Goal: Task Accomplishment & Management: Manage account settings

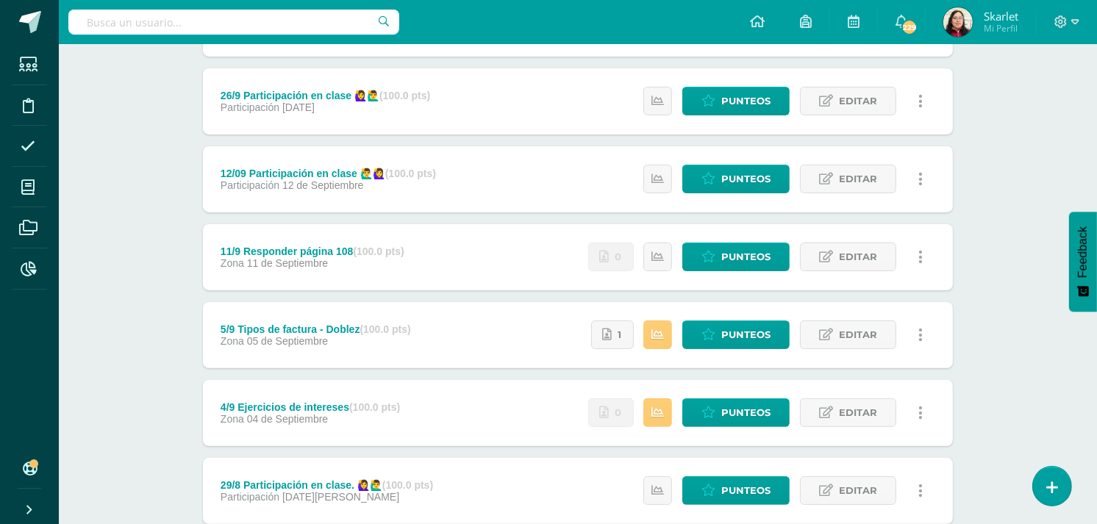
scroll to position [254, 0]
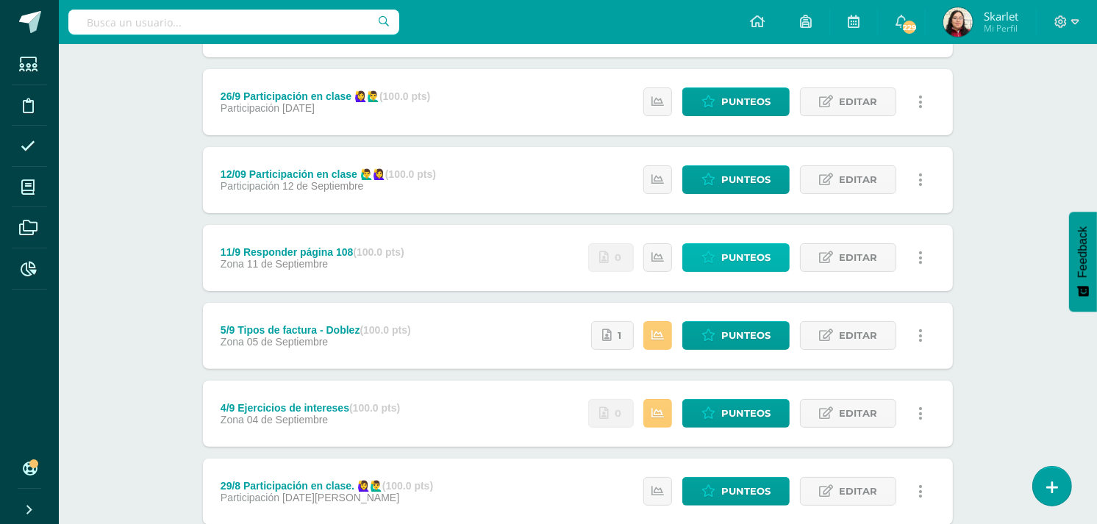
click at [724, 257] on span "Punteos" at bounding box center [746, 257] width 49 height 27
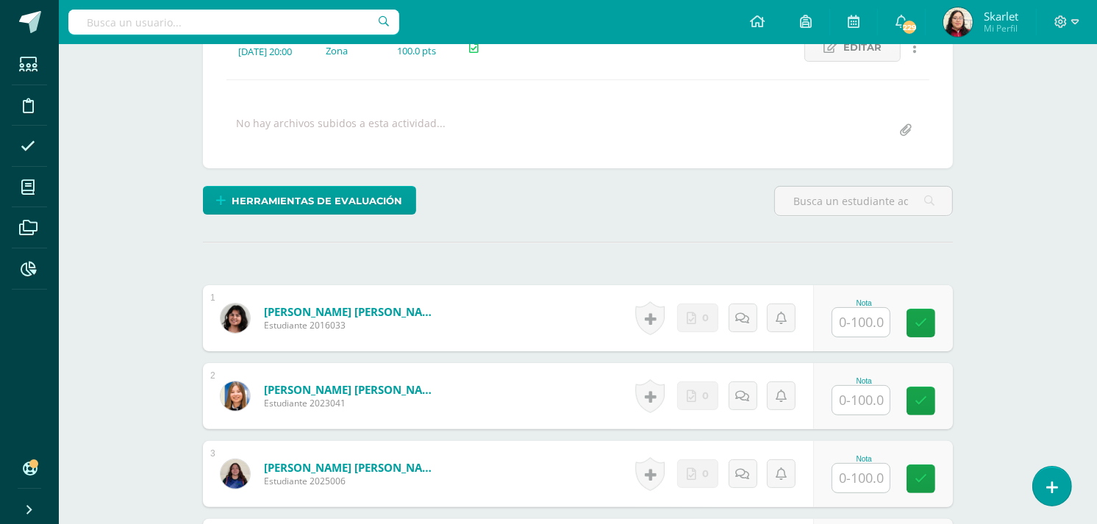
scroll to position [227, 0]
click at [852, 321] on input "text" at bounding box center [861, 321] width 57 height 29
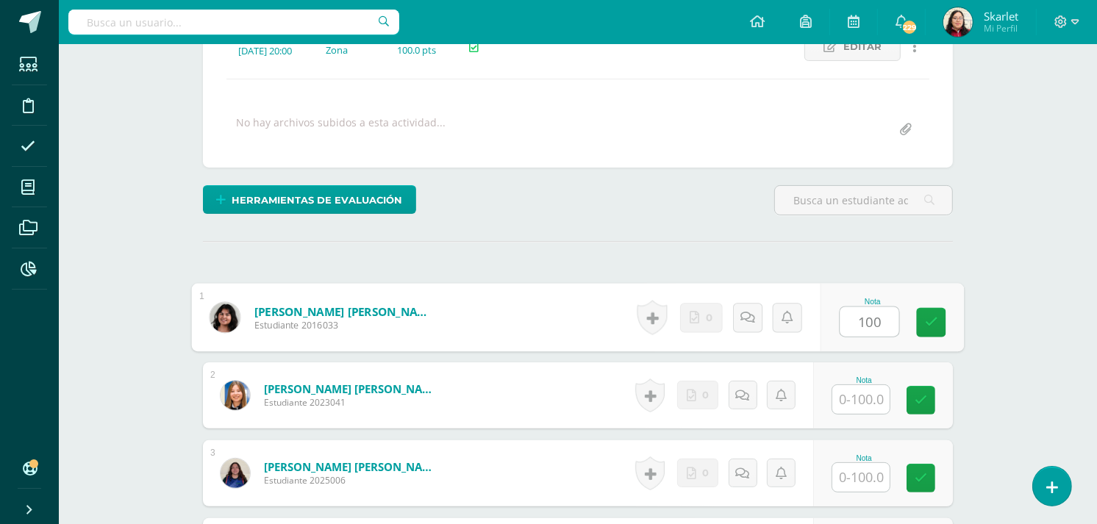
type input "100"
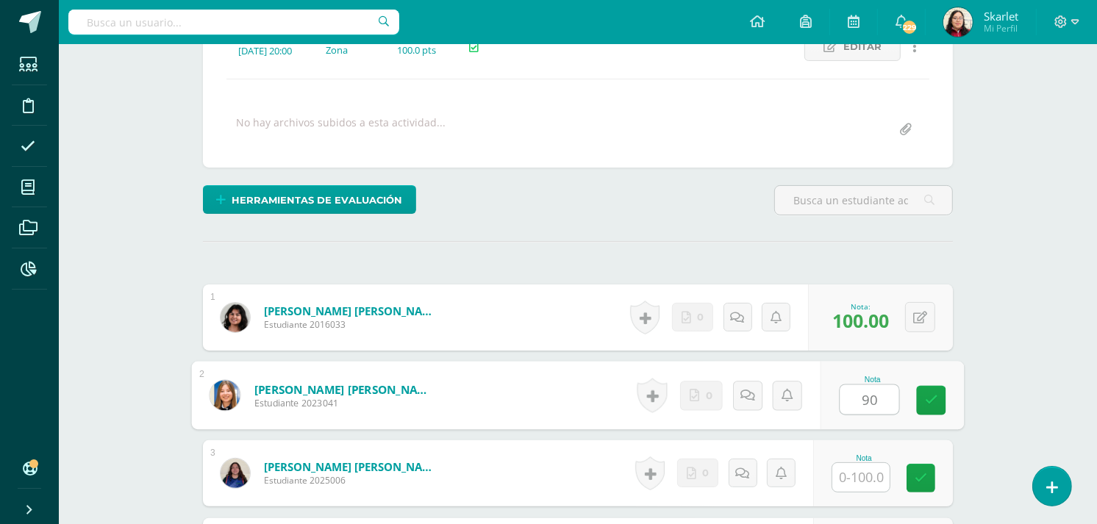
type input "90"
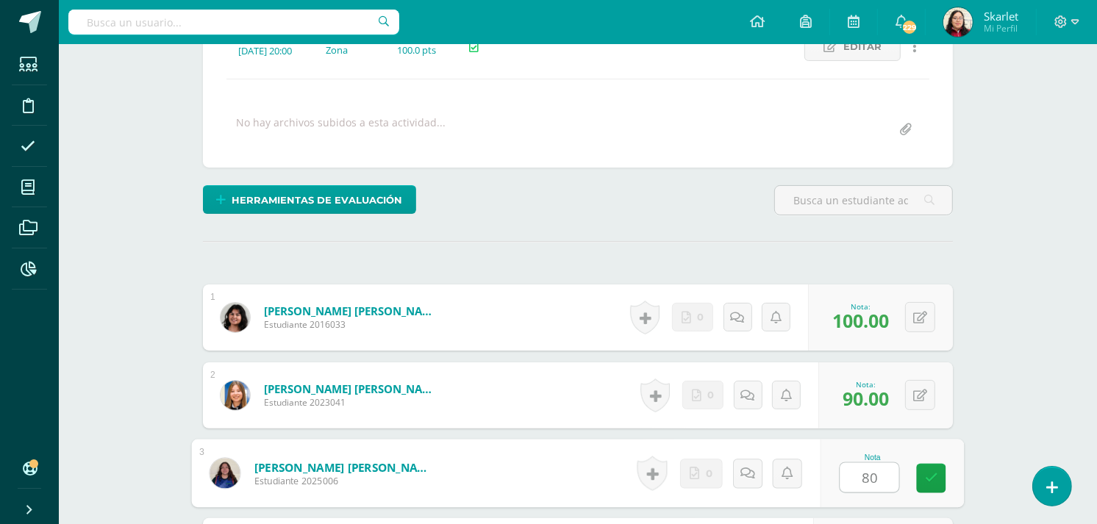
type input "80"
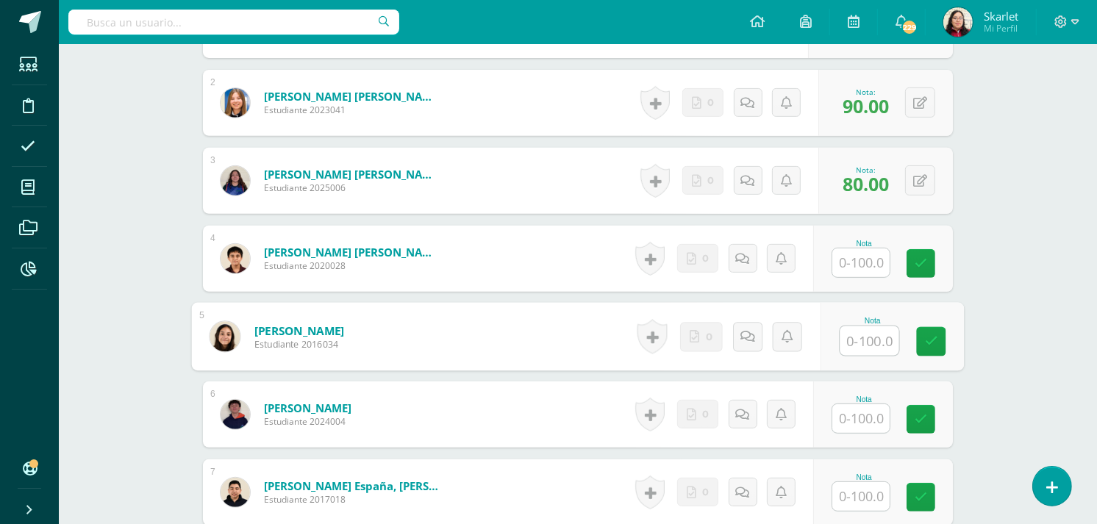
click at [864, 338] on input "text" at bounding box center [870, 341] width 59 height 29
type input "100"
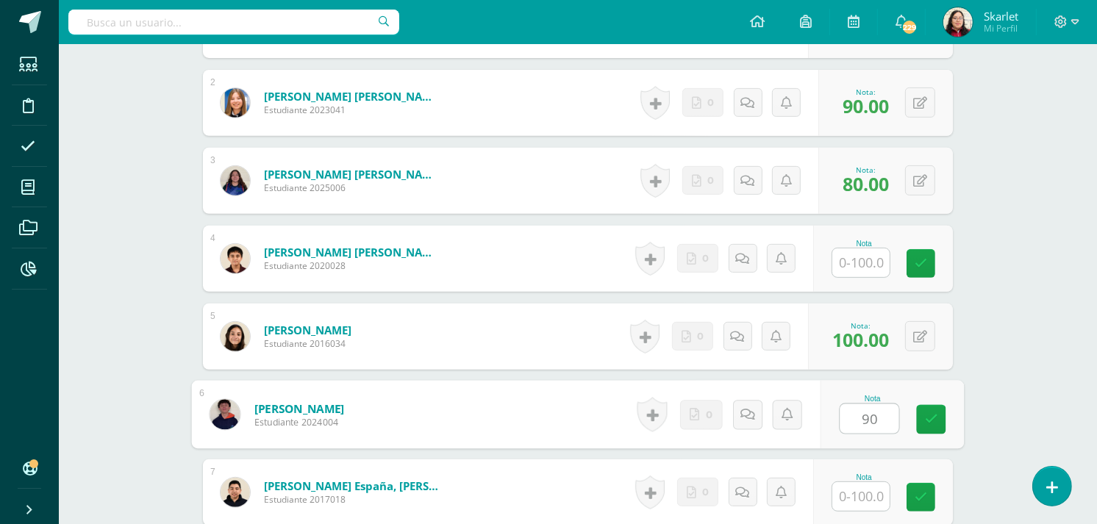
type input "90"
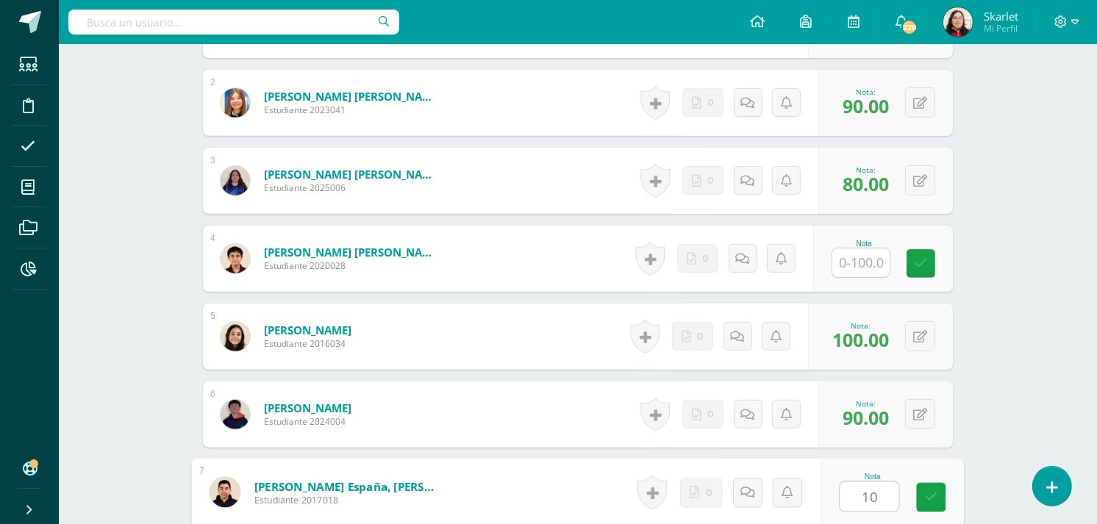
type input "1"
type input "90"
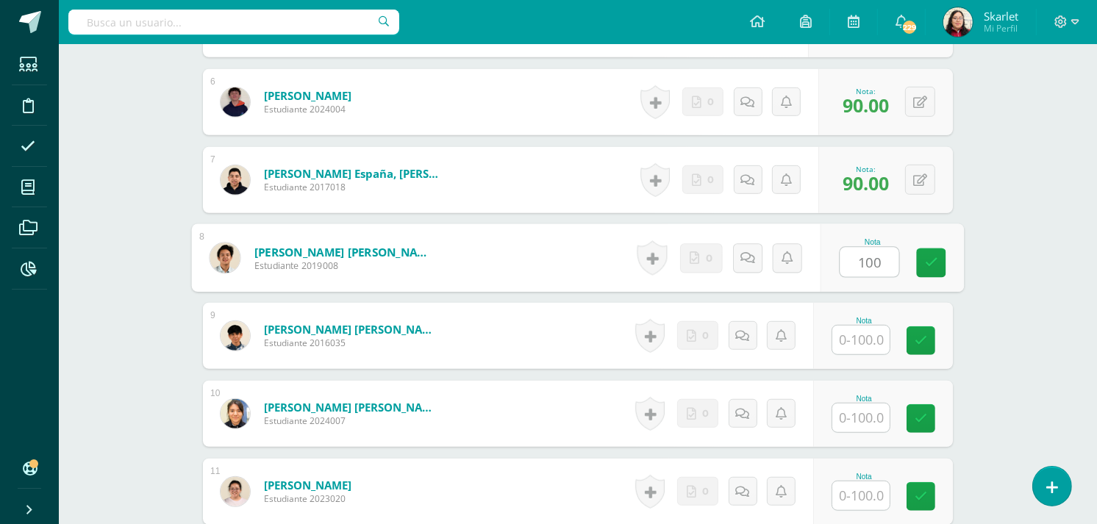
type input "100"
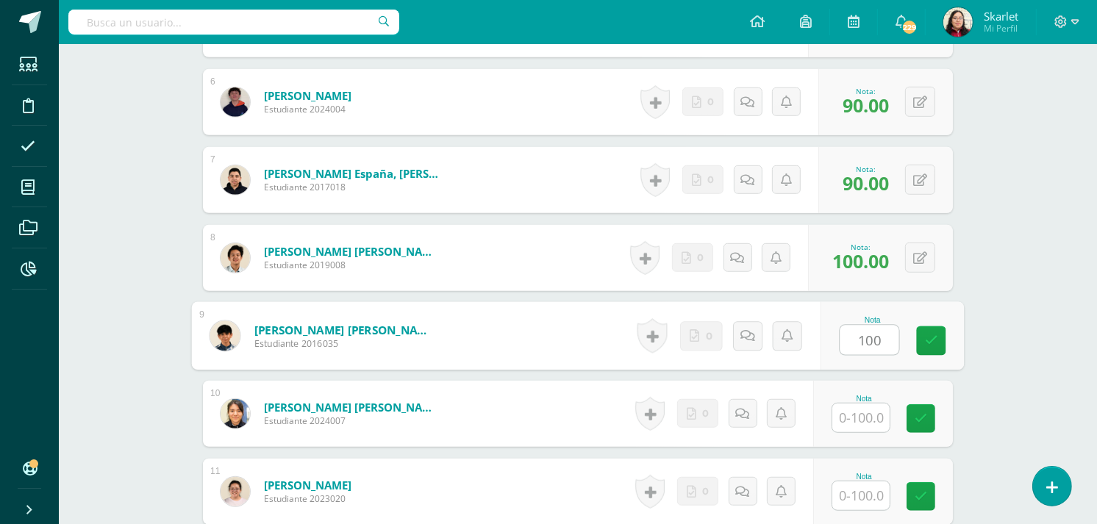
type input "100"
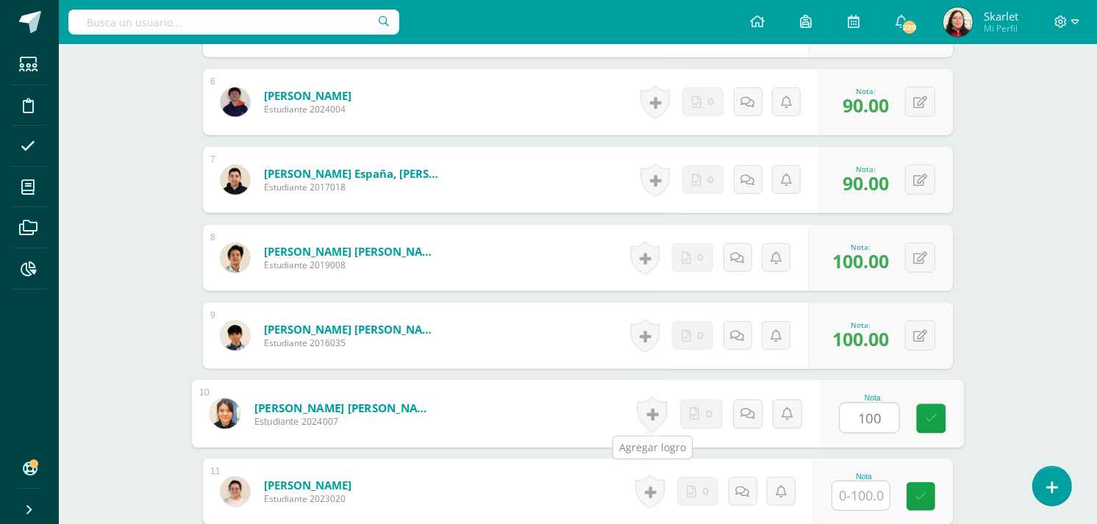
type input "100"
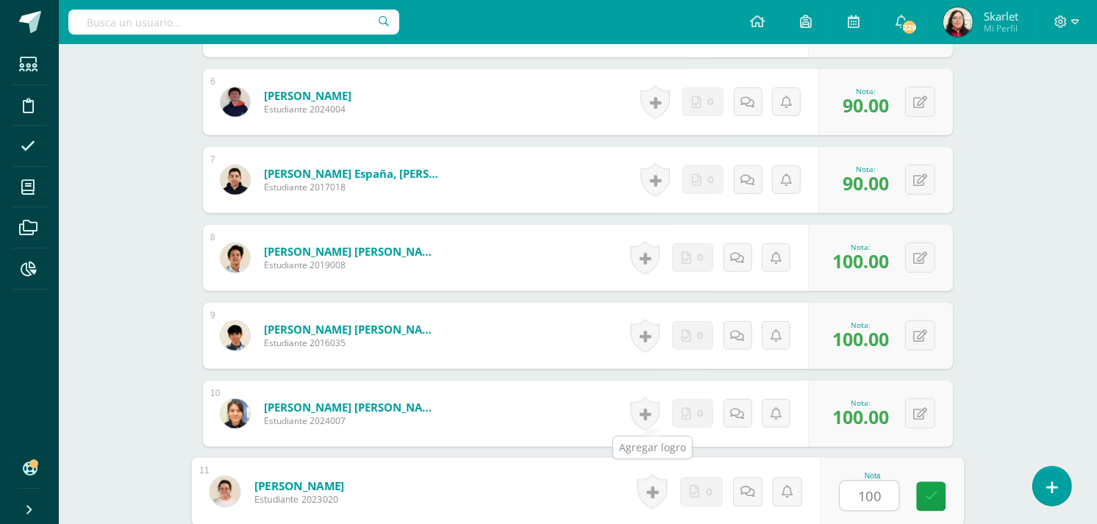
type input "100"
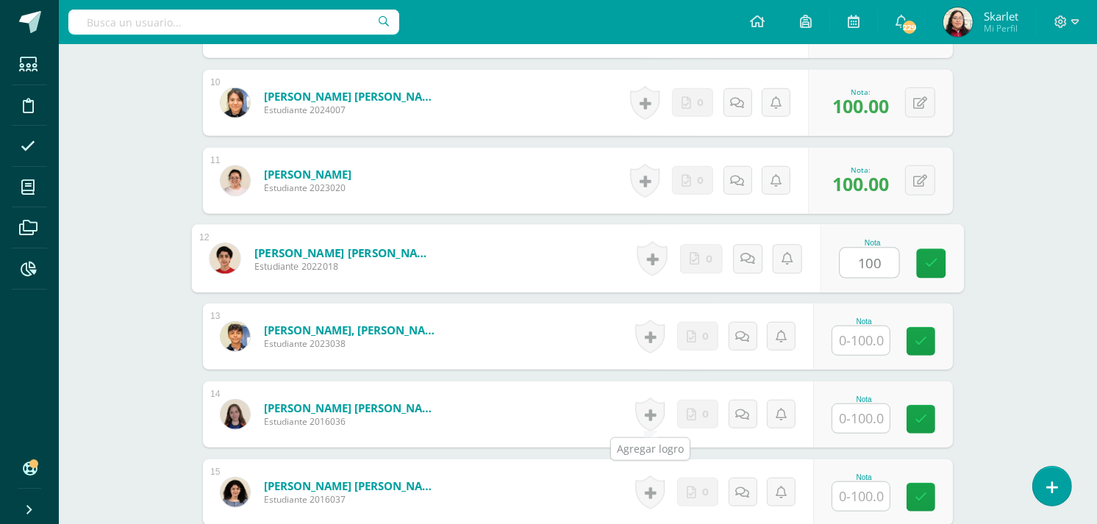
type input "100"
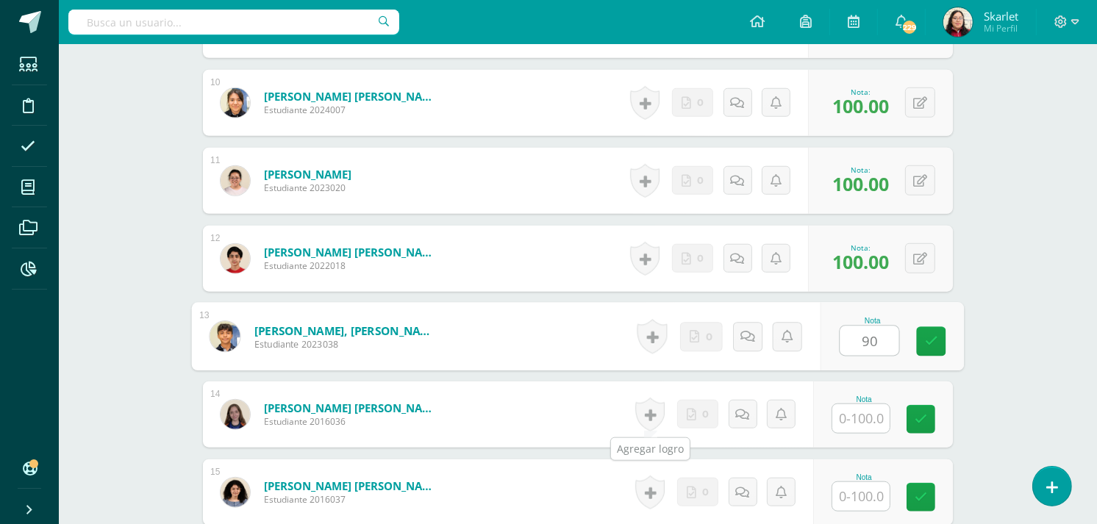
type input "90"
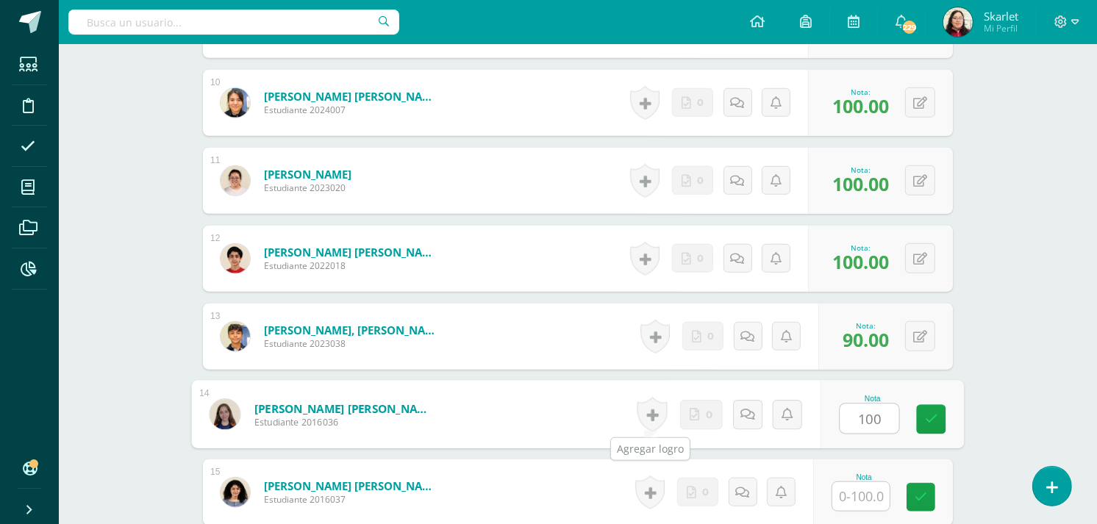
type input "100"
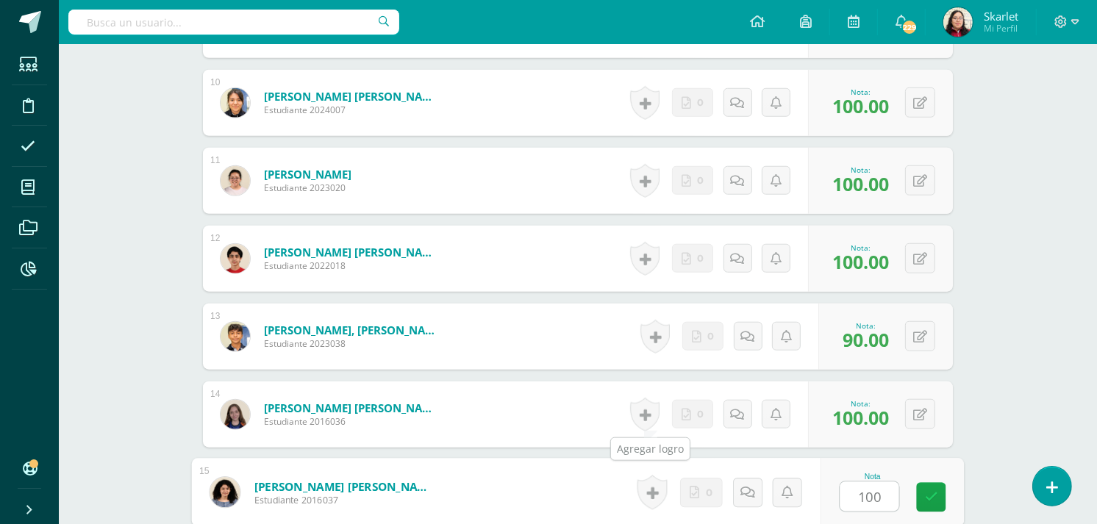
type input "100"
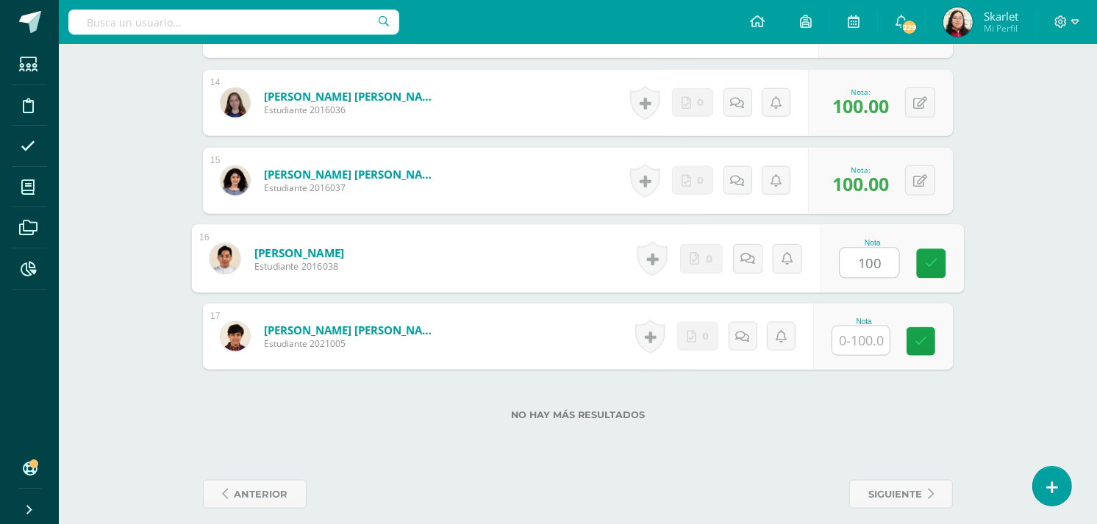
type input "100"
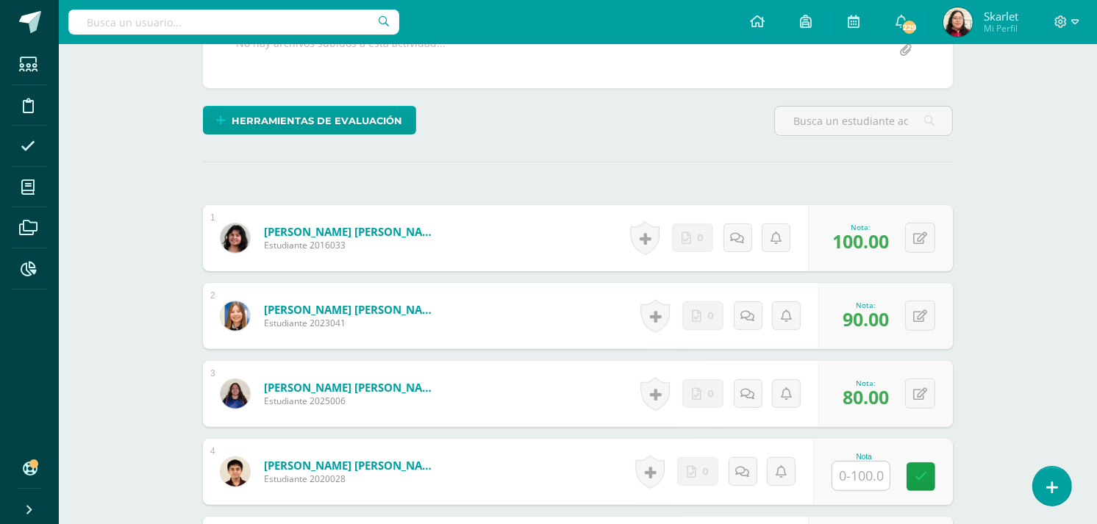
scroll to position [0, 0]
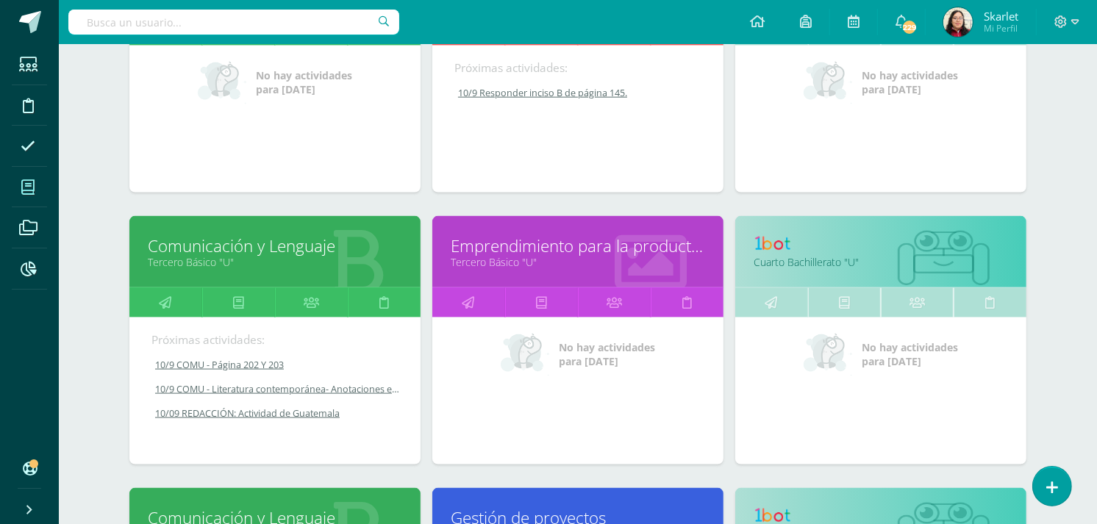
scroll to position [1692, 0]
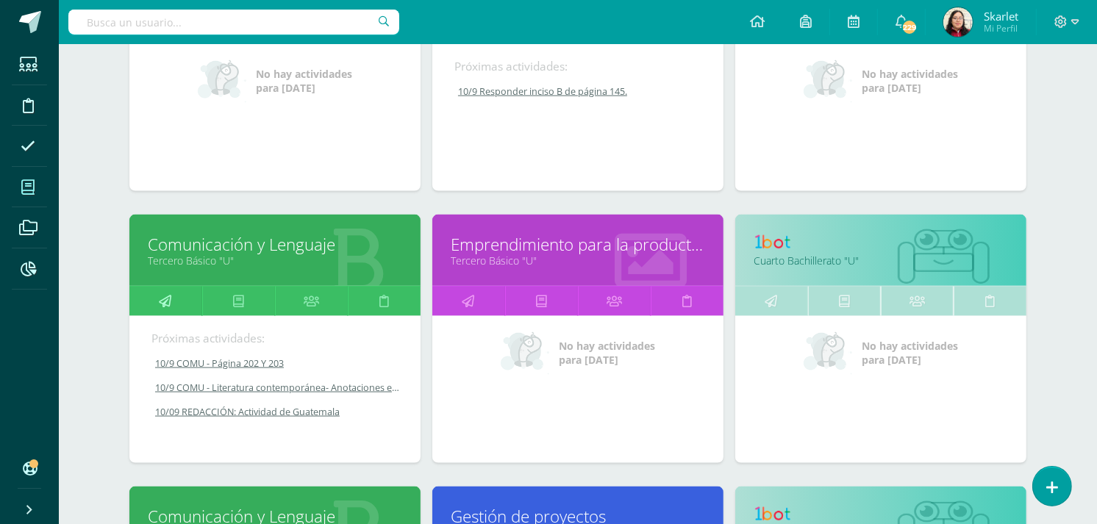
click at [160, 296] on icon at bounding box center [166, 301] width 13 height 29
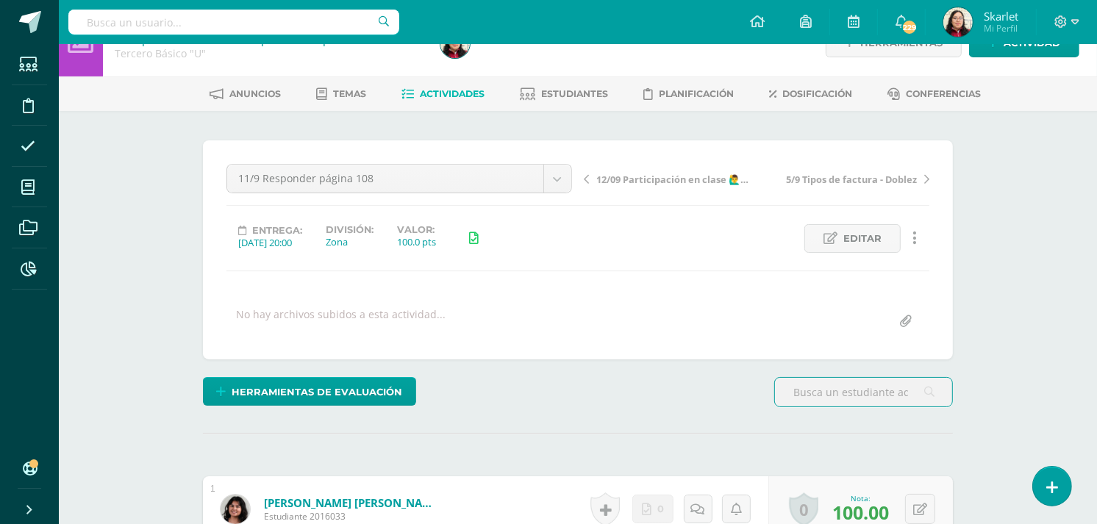
scroll to position [35, 0]
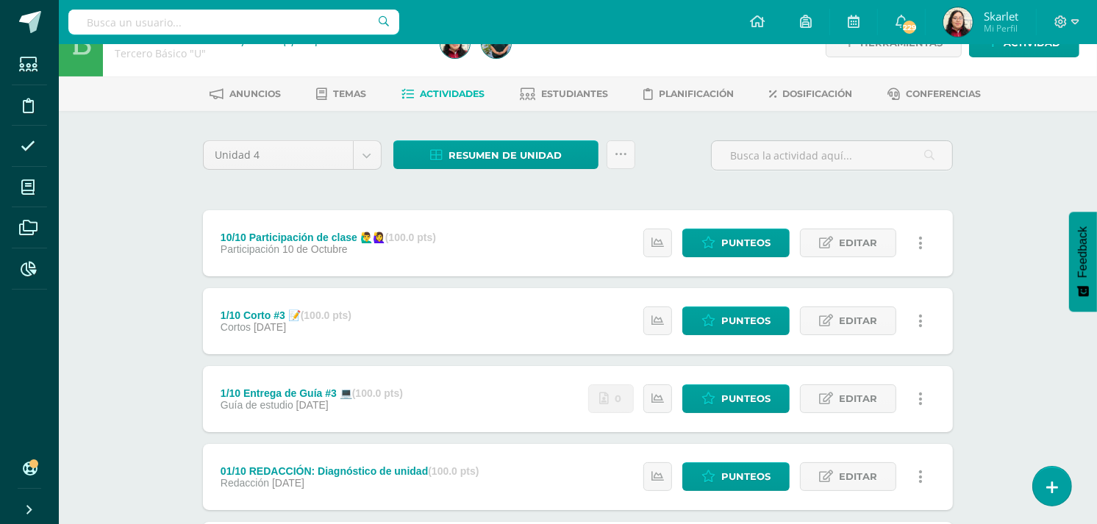
scroll to position [34, 0]
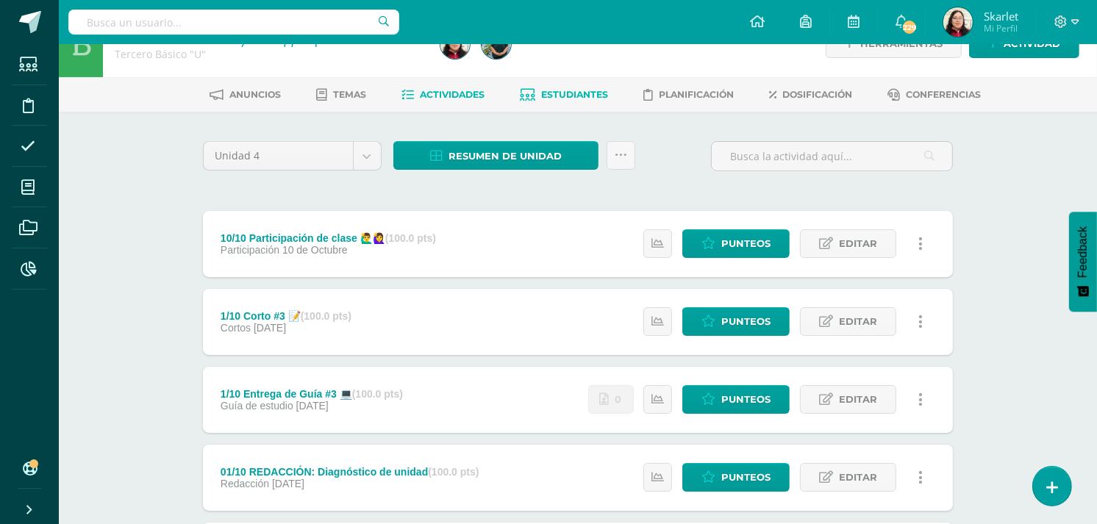
click at [576, 94] on span "Estudiantes" at bounding box center [575, 94] width 67 height 11
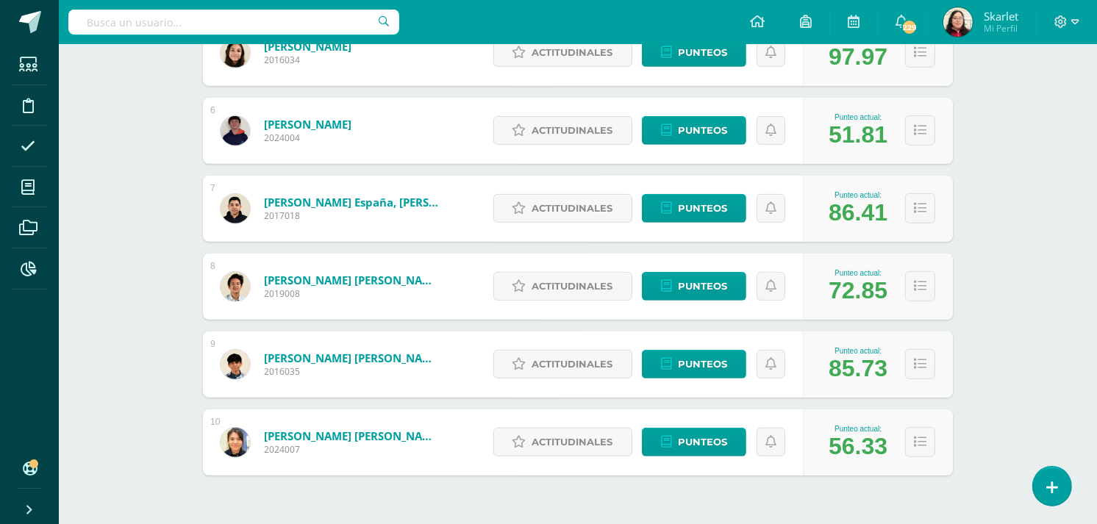
scroll to position [613, 0]
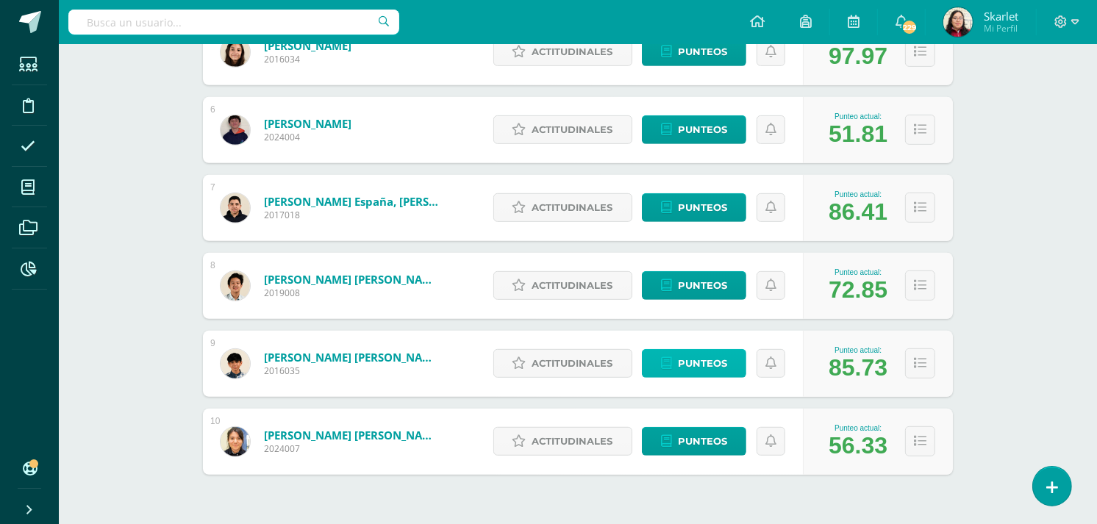
click at [682, 363] on span "Punteos" at bounding box center [702, 363] width 49 height 27
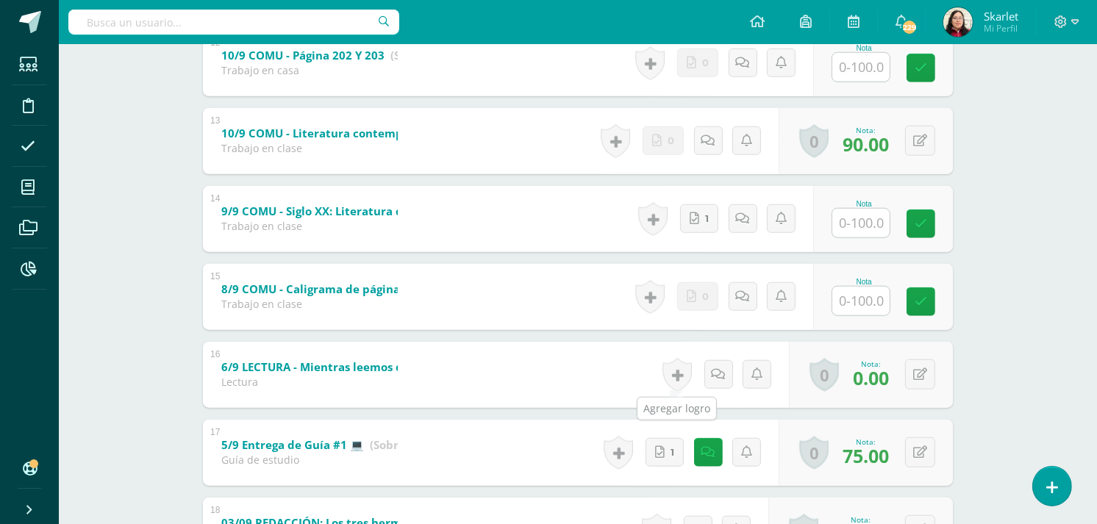
scroll to position [1330, 0]
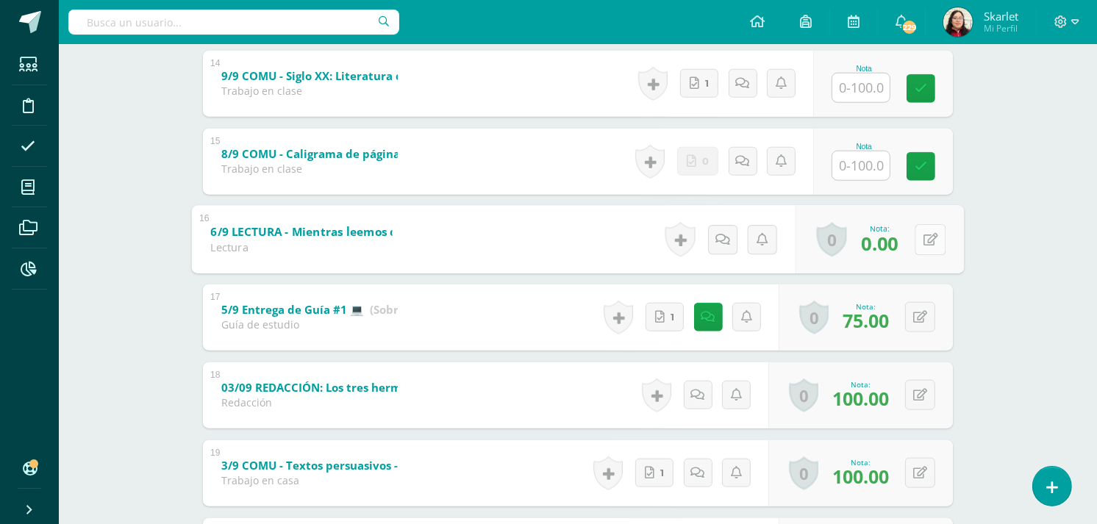
click at [910, 235] on div "0 [GEOGRAPHIC_DATA] Logros obtenidos Aún no hay logros agregados Nota: 0.00" at bounding box center [880, 239] width 168 height 68
click at [925, 238] on icon at bounding box center [931, 239] width 15 height 13
type input "70"
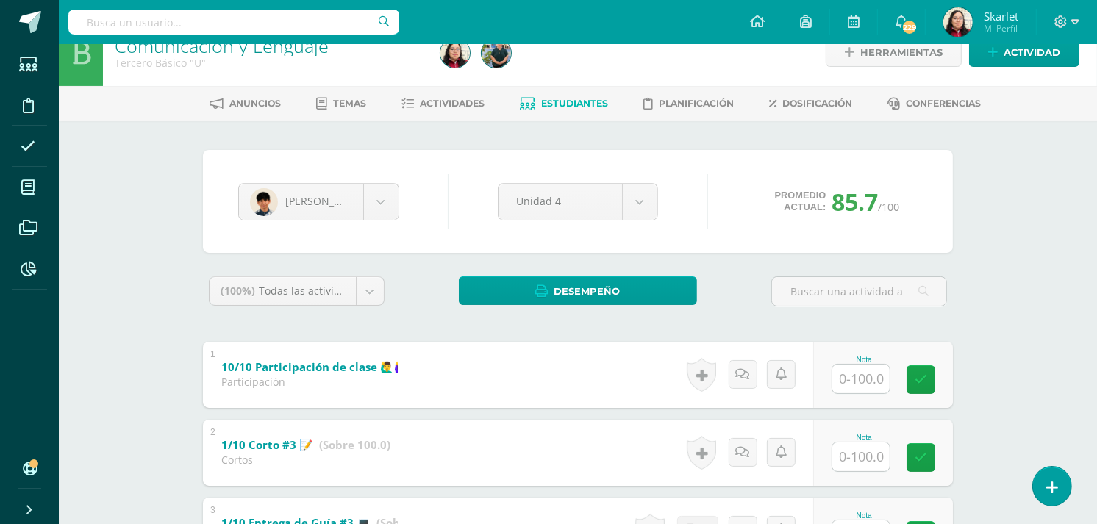
scroll to position [0, 0]
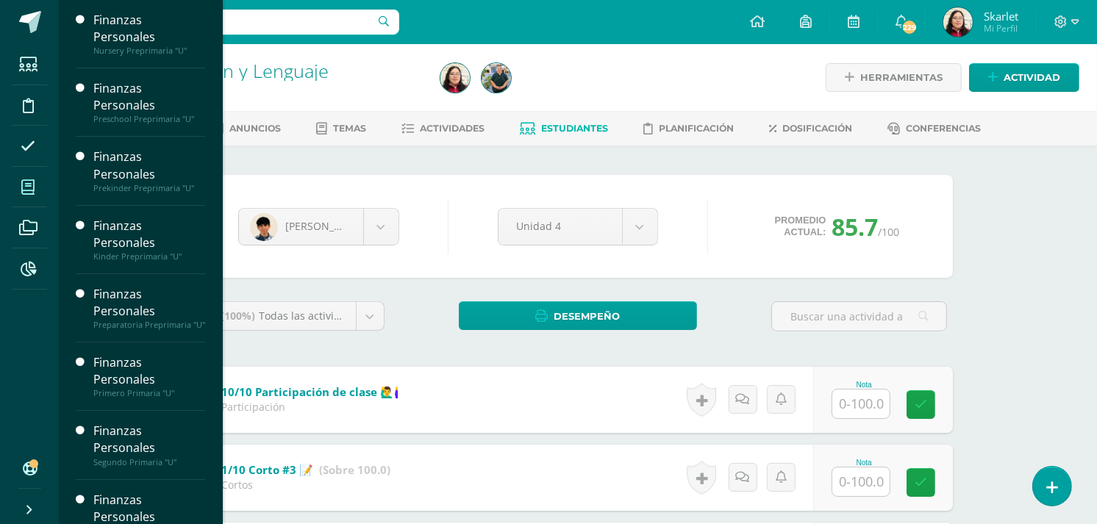
click at [26, 181] on icon at bounding box center [27, 187] width 13 height 15
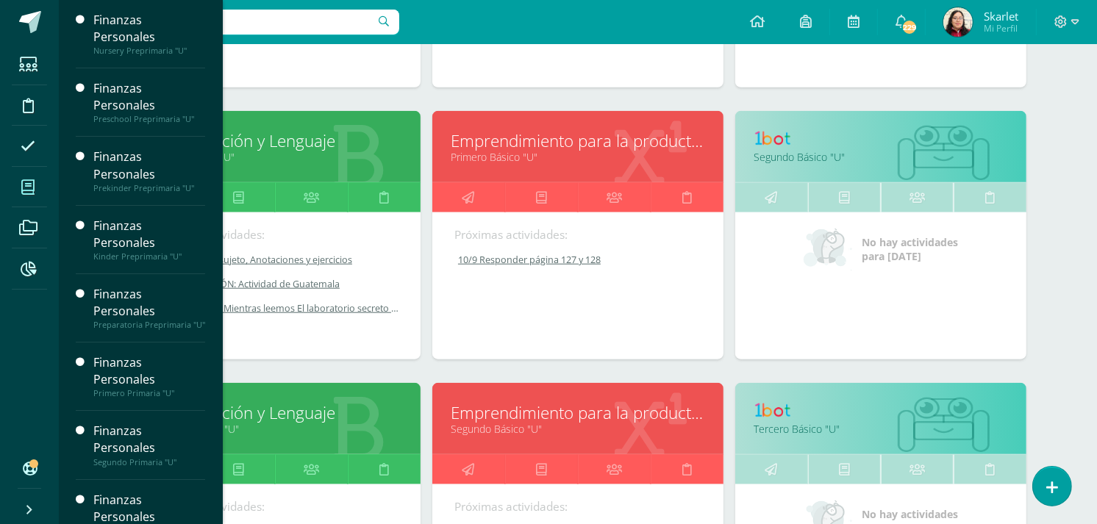
scroll to position [1250, 0]
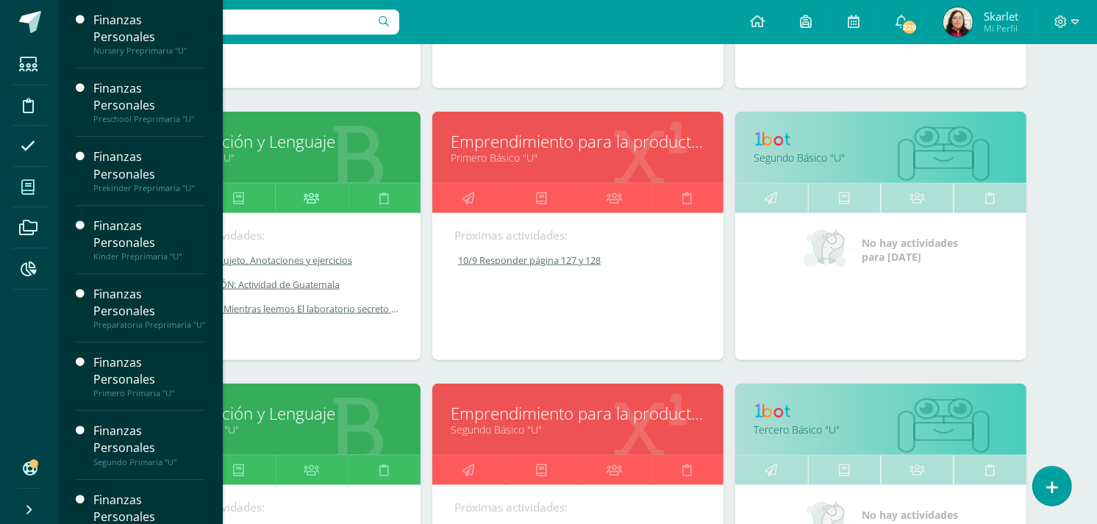
click at [304, 196] on icon at bounding box center [311, 198] width 15 height 29
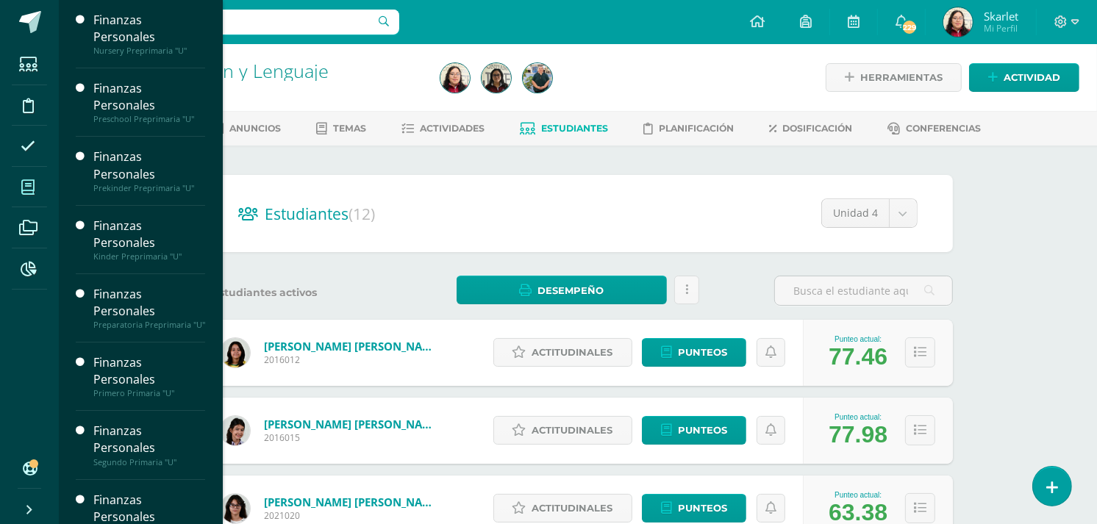
click at [41, 194] on span at bounding box center [28, 187] width 33 height 33
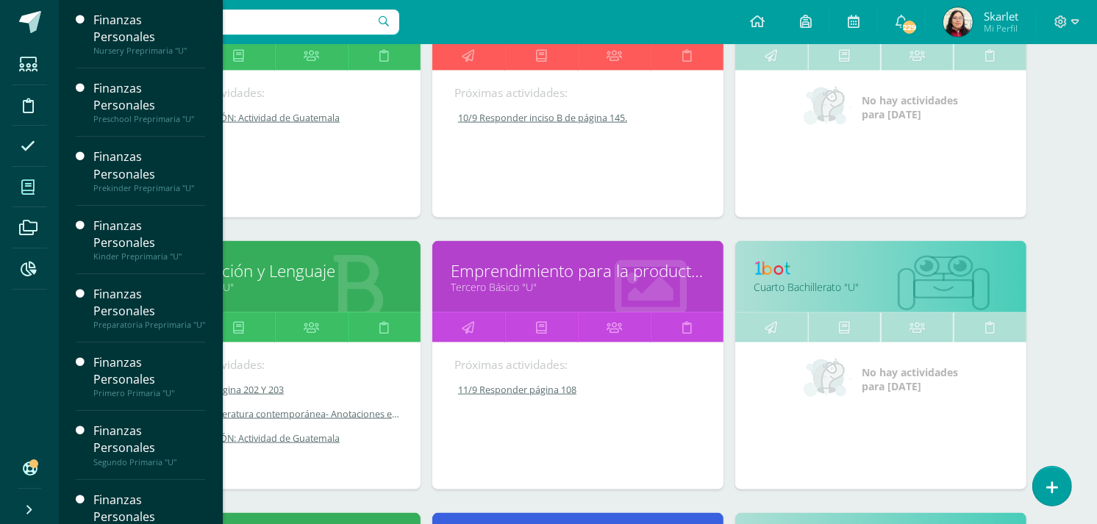
scroll to position [1666, 0]
click at [307, 326] on icon at bounding box center [311, 327] width 15 height 29
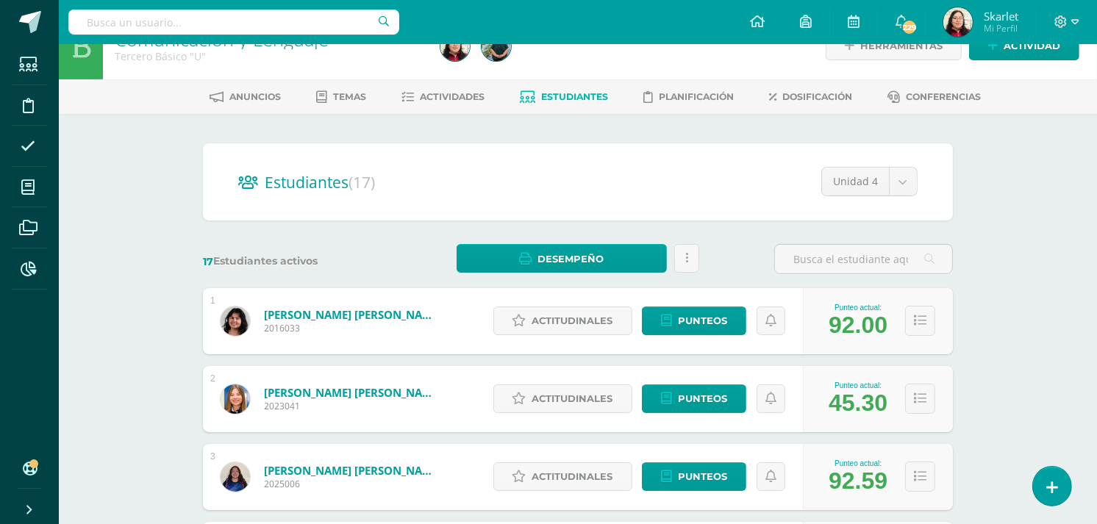
scroll to position [29, 0]
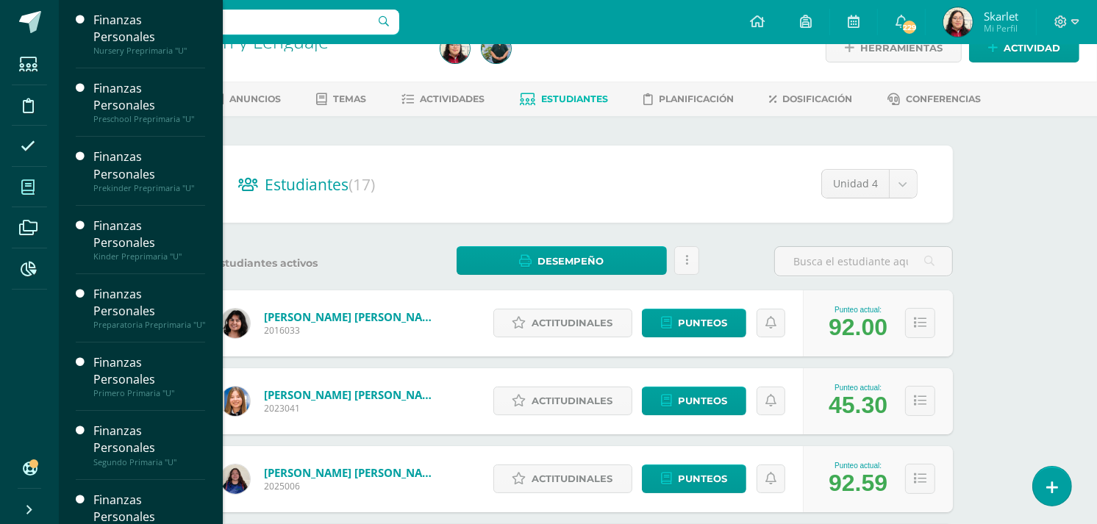
click at [35, 193] on span at bounding box center [28, 187] width 33 height 33
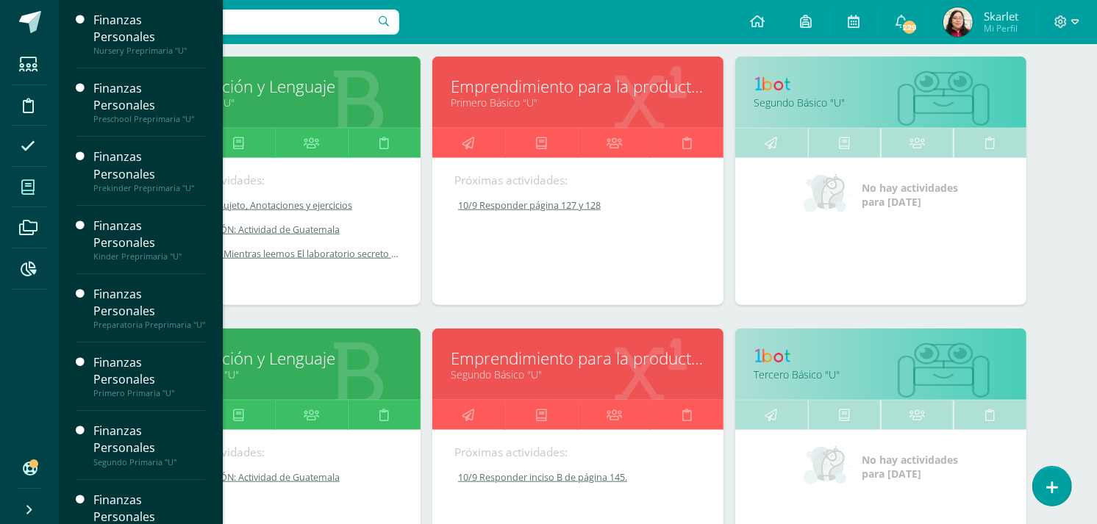
scroll to position [1306, 0]
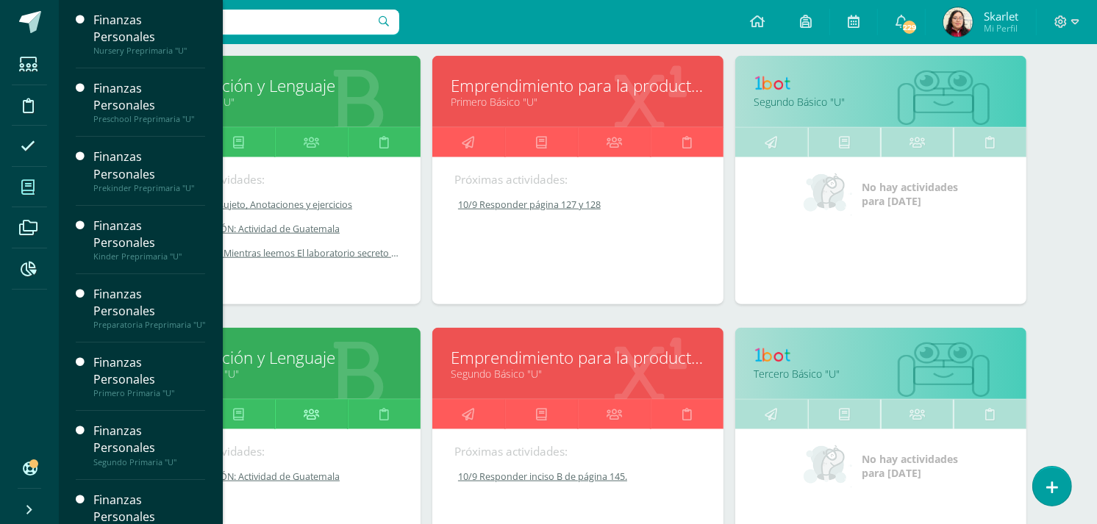
click at [312, 414] on icon at bounding box center [311, 414] width 15 height 29
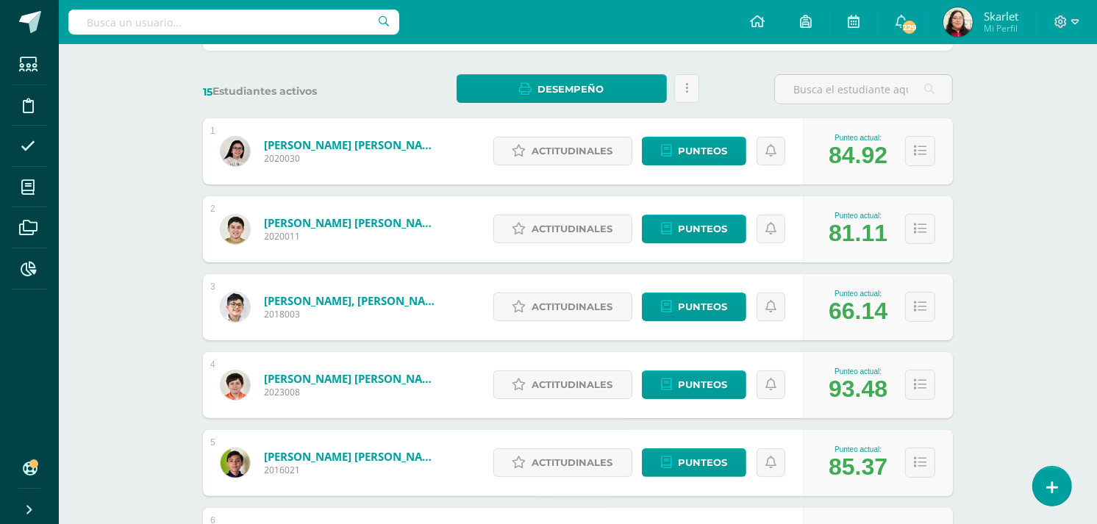
scroll to position [202, 0]
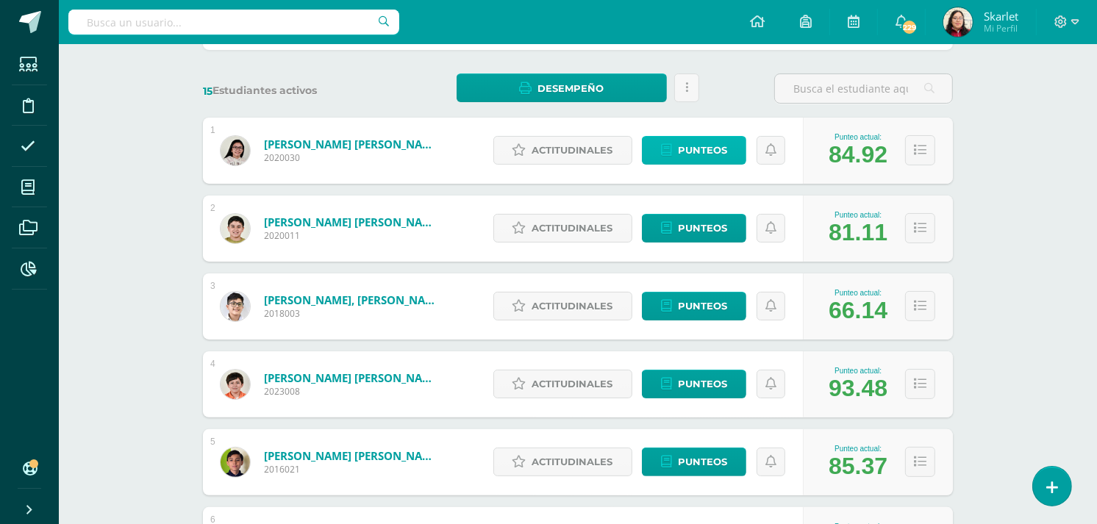
click at [670, 136] on link "Punteos" at bounding box center [694, 150] width 104 height 29
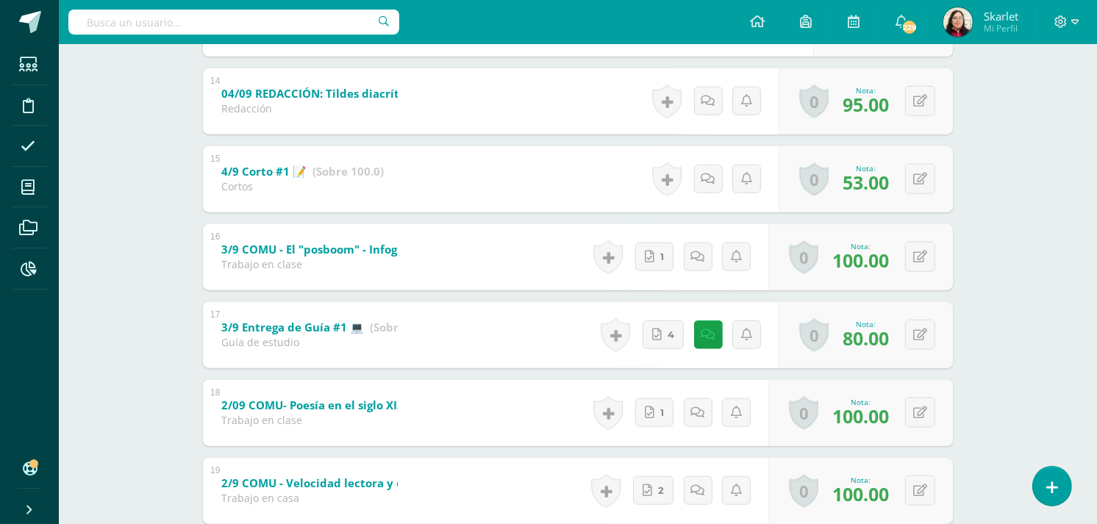
scroll to position [1303, 0]
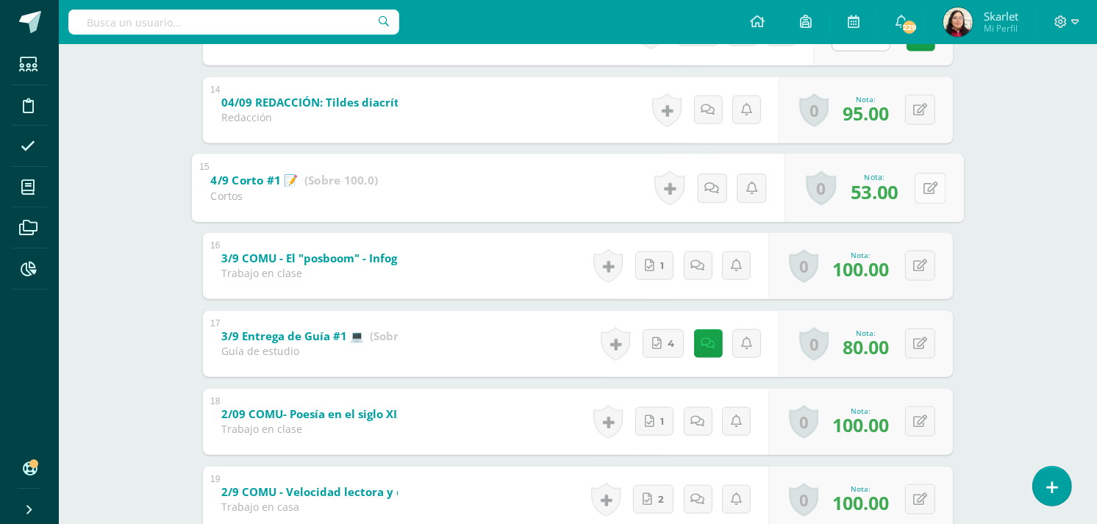
click at [924, 196] on button at bounding box center [930, 188] width 31 height 31
type input "61"
click at [702, 196] on link at bounding box center [708, 188] width 29 height 29
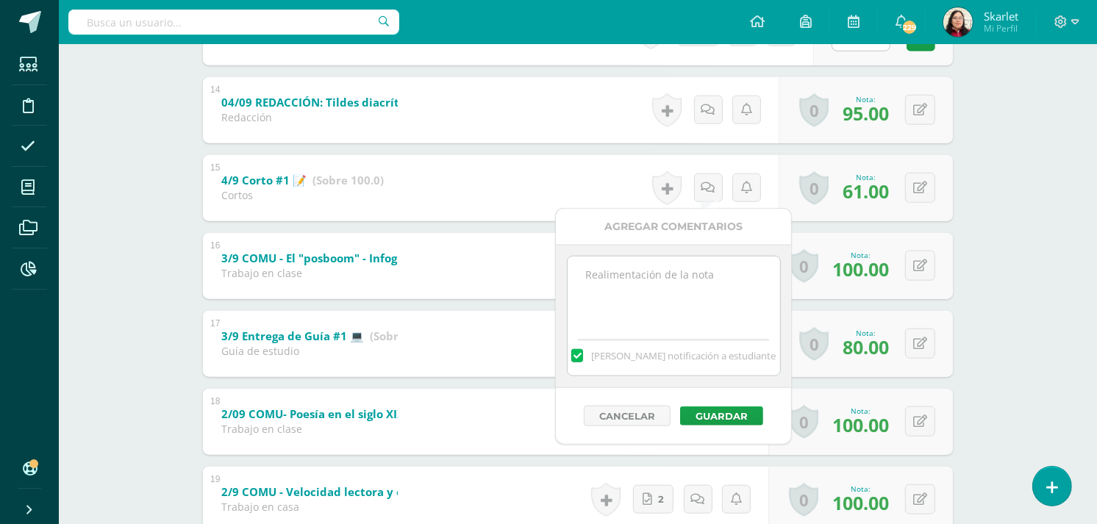
click at [642, 312] on textarea at bounding box center [674, 294] width 213 height 74
type textarea "Antes de PMA 53"
click at [711, 416] on button "Guardar" at bounding box center [721, 416] width 83 height 19
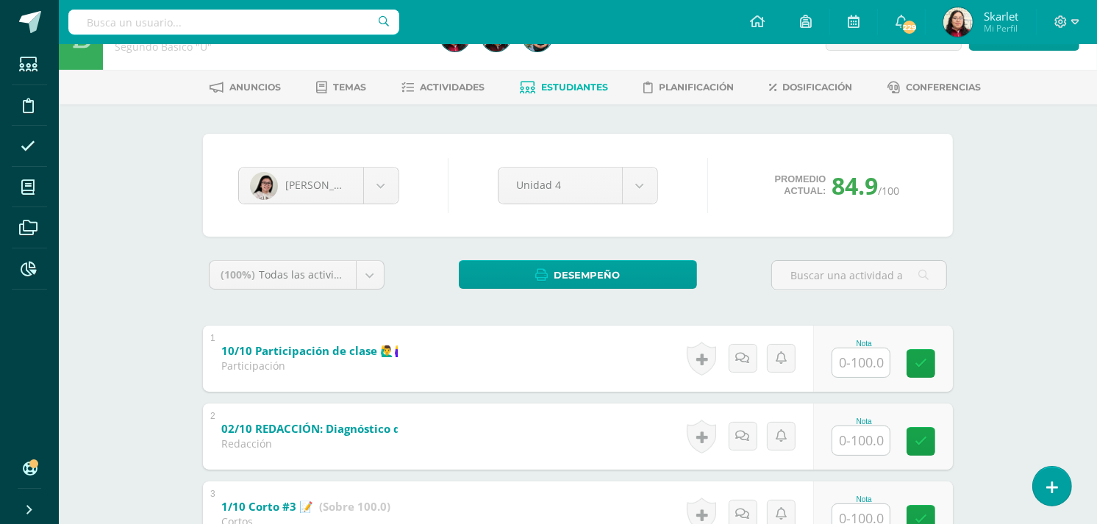
scroll to position [40, 0]
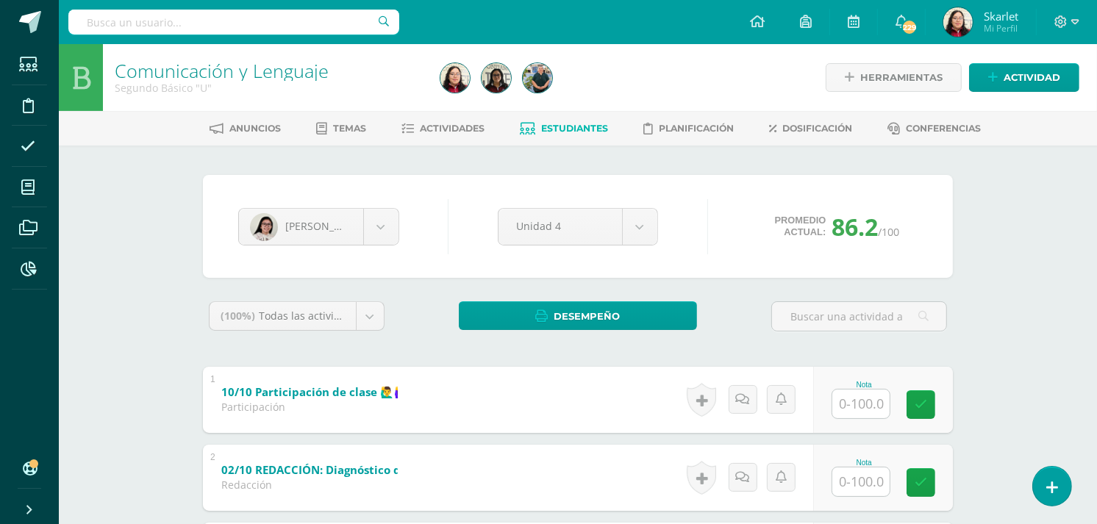
click at [455, 128] on span "Actividades" at bounding box center [453, 128] width 65 height 11
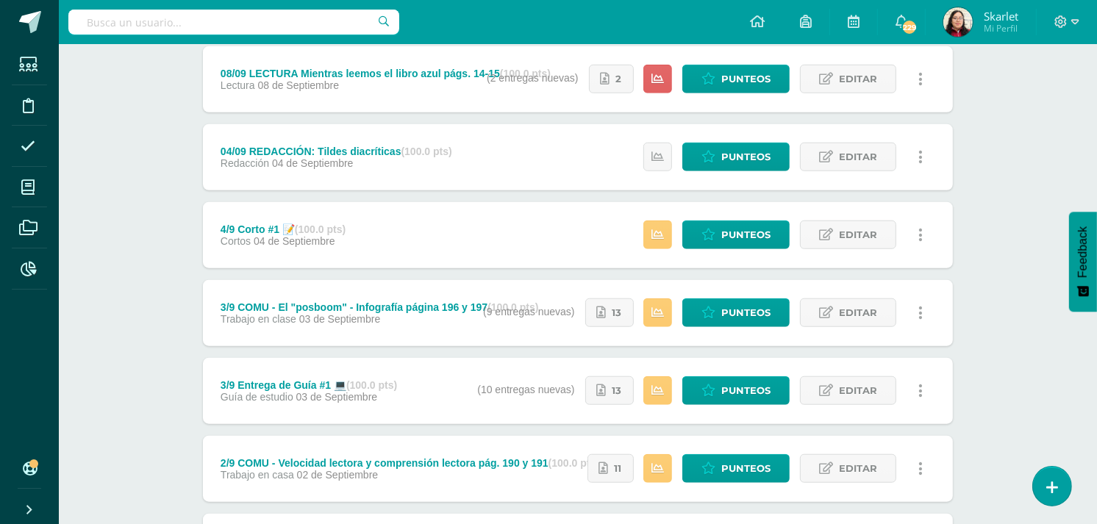
scroll to position [1135, 0]
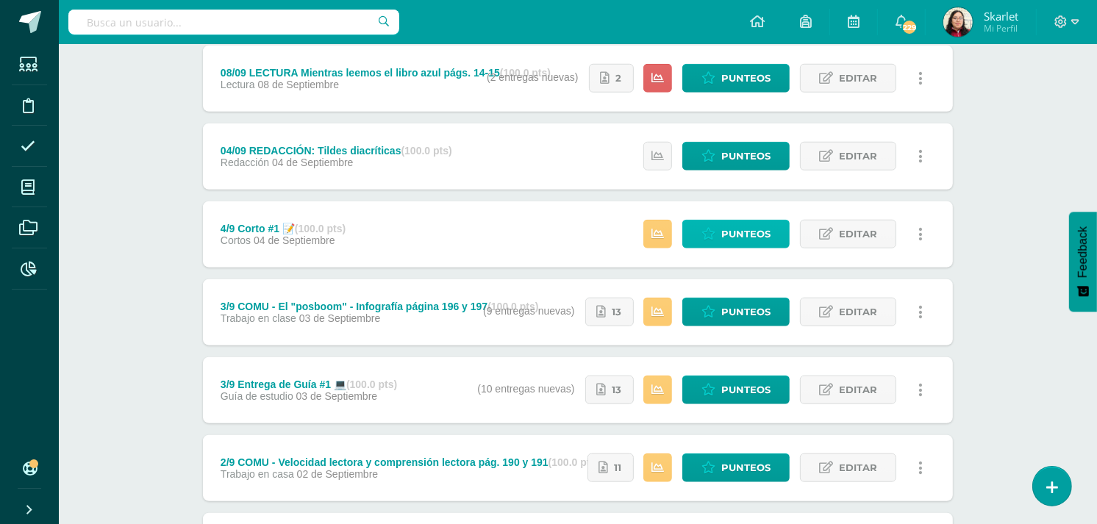
click at [715, 238] on icon at bounding box center [709, 234] width 14 height 13
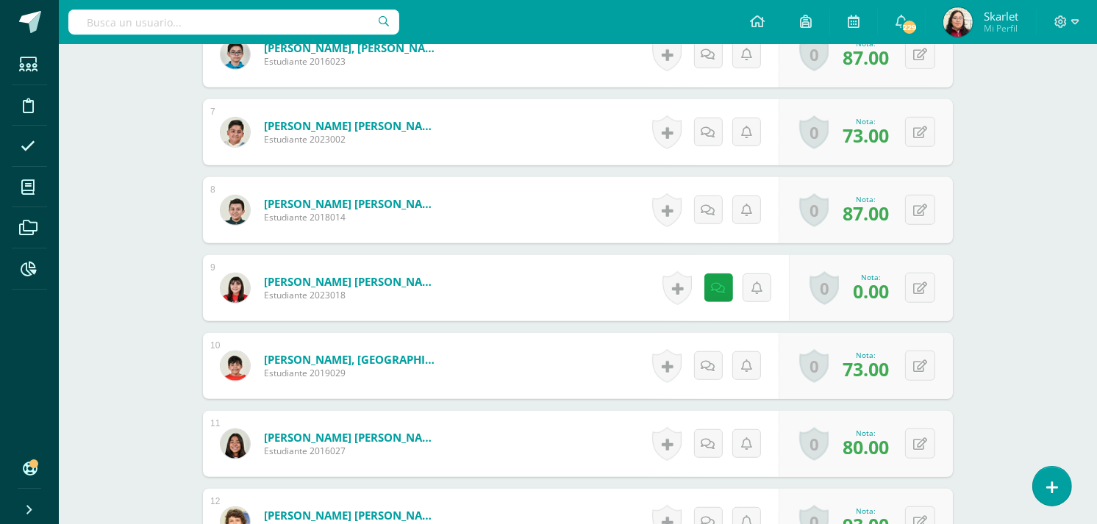
scroll to position [859, 0]
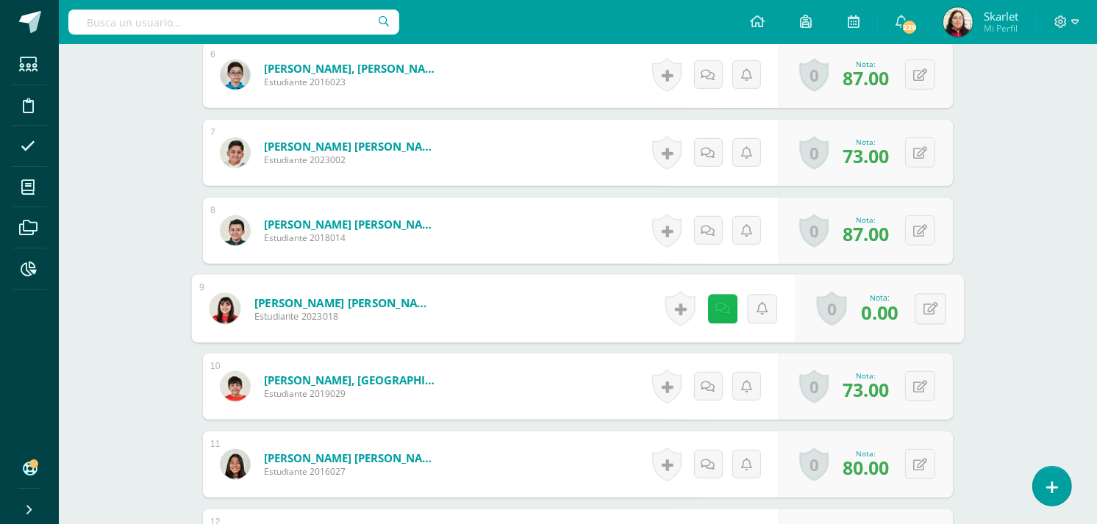
click at [711, 307] on link at bounding box center [722, 308] width 29 height 29
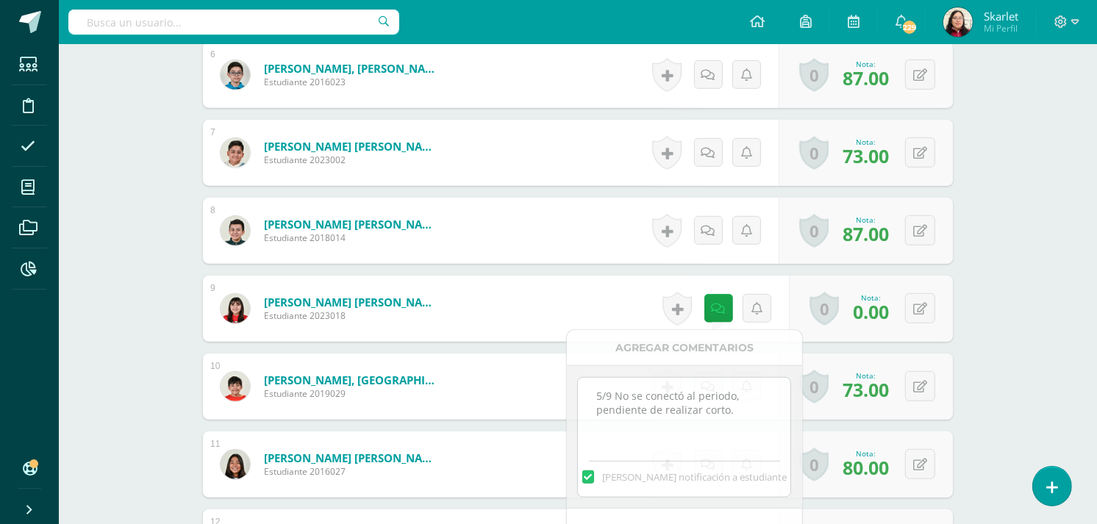
click at [513, 290] on form "Marroquín Contreras, Fátima del Rocío Estudiante 2023018 Nota 0.00 0 Logros Log…" at bounding box center [578, 309] width 750 height 66
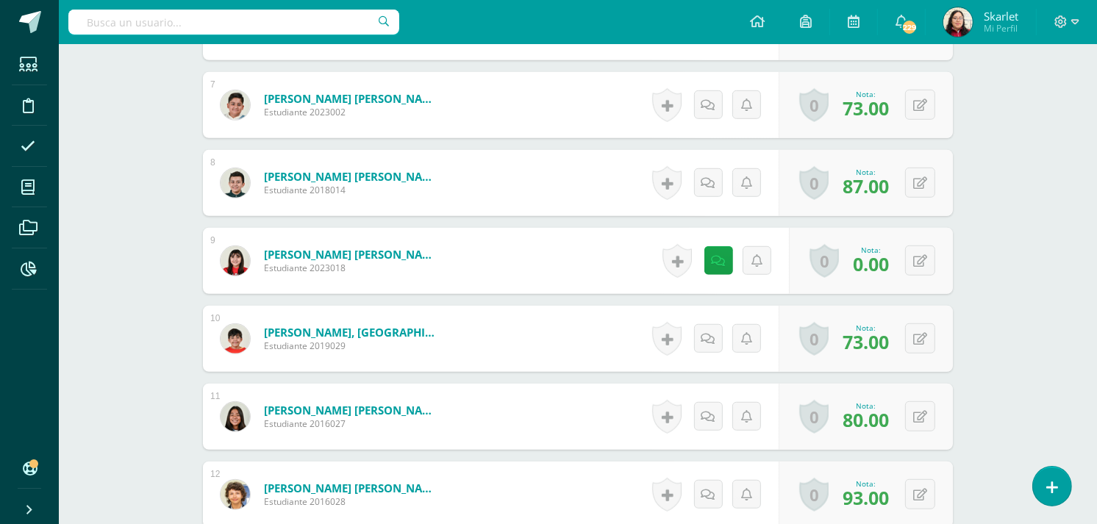
scroll to position [906, 0]
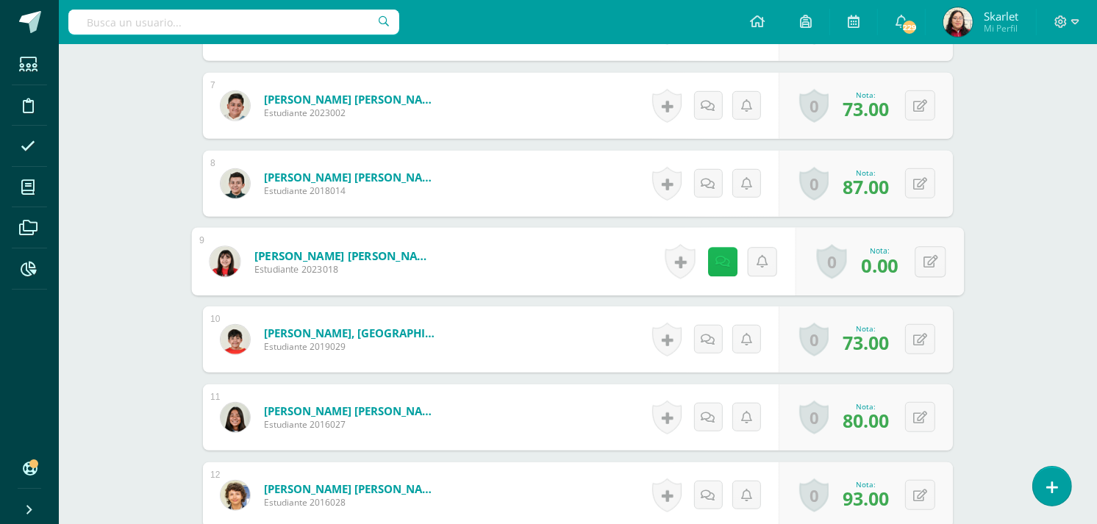
click at [716, 265] on icon at bounding box center [723, 261] width 15 height 13
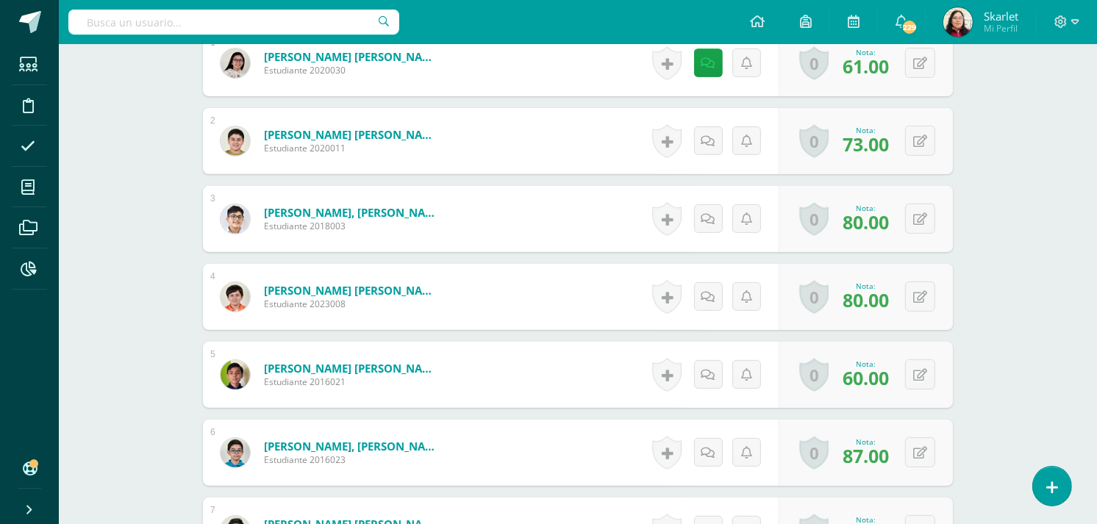
scroll to position [0, 0]
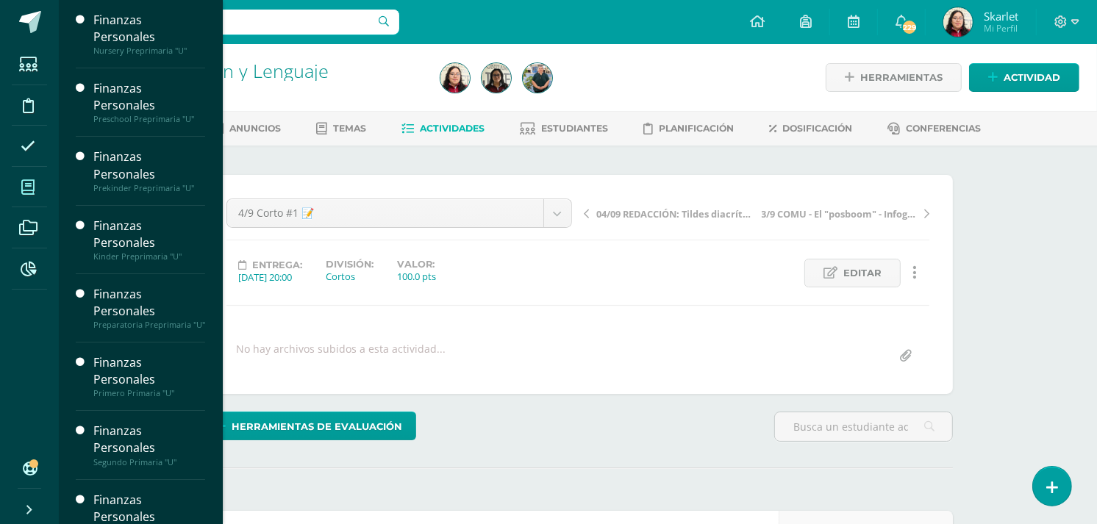
click at [24, 190] on icon at bounding box center [27, 187] width 13 height 15
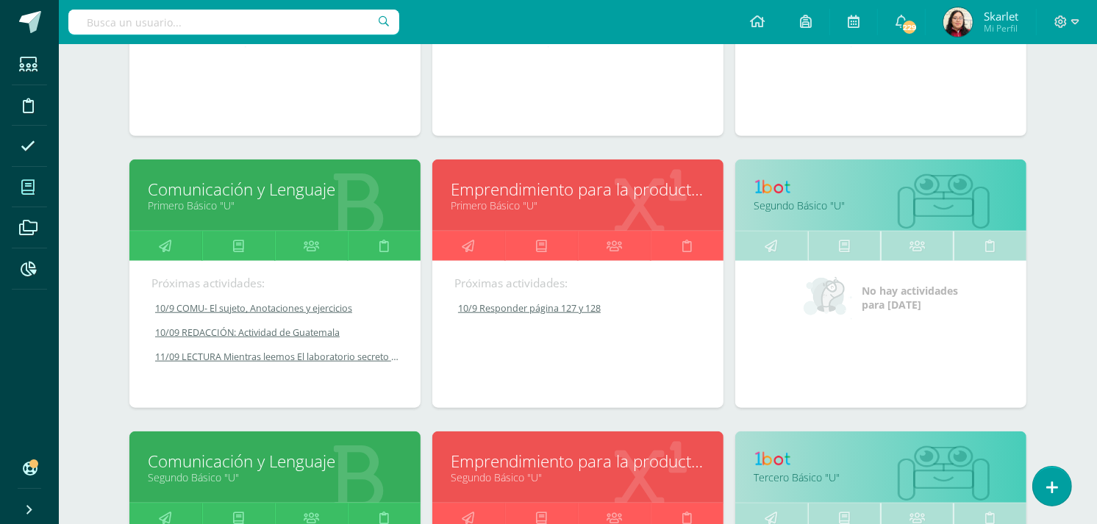
scroll to position [1203, 0]
click at [230, 243] on link at bounding box center [238, 245] width 73 height 29
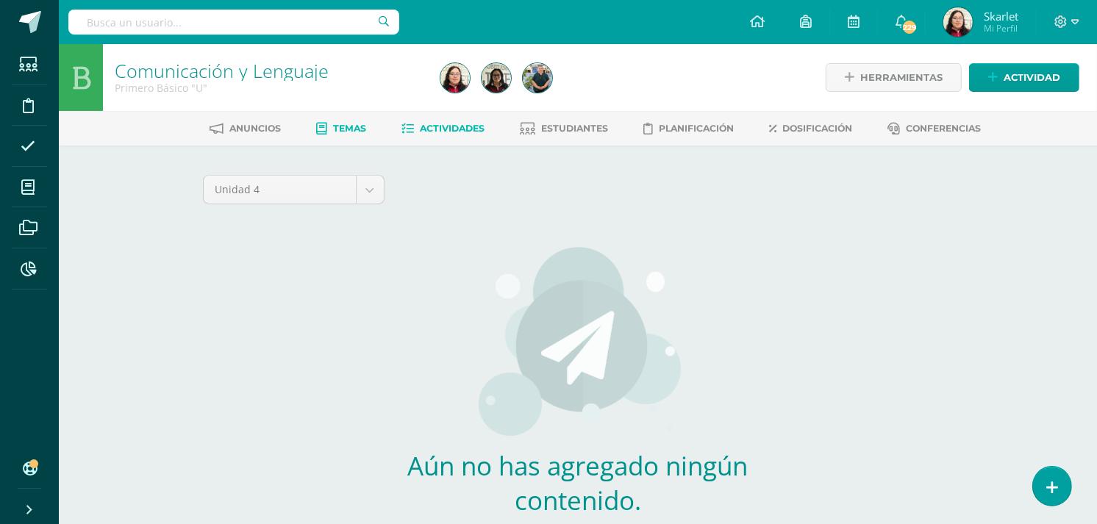
click at [434, 127] on span "Actividades" at bounding box center [453, 128] width 65 height 11
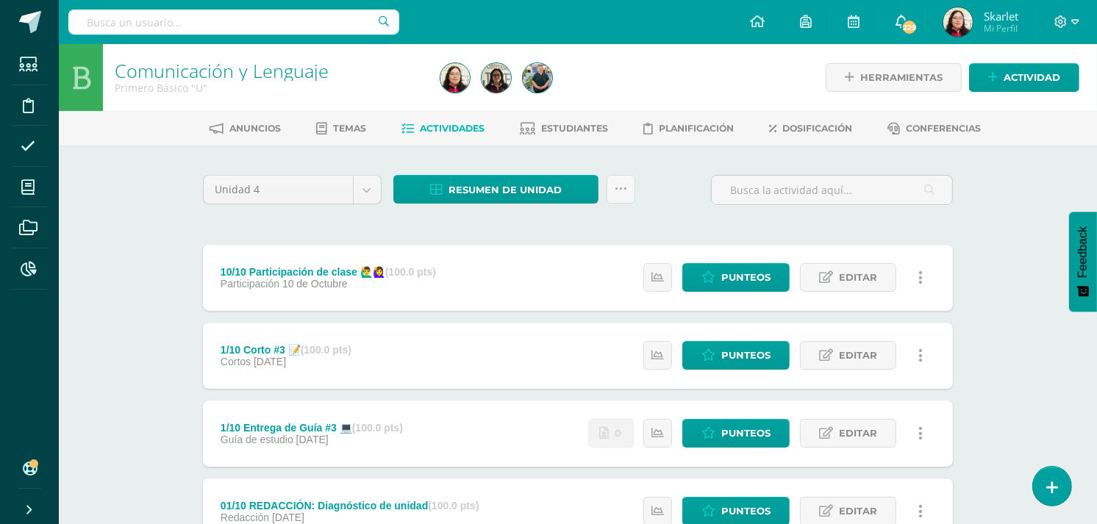
click at [900, 21] on icon at bounding box center [902, 21] width 12 height 13
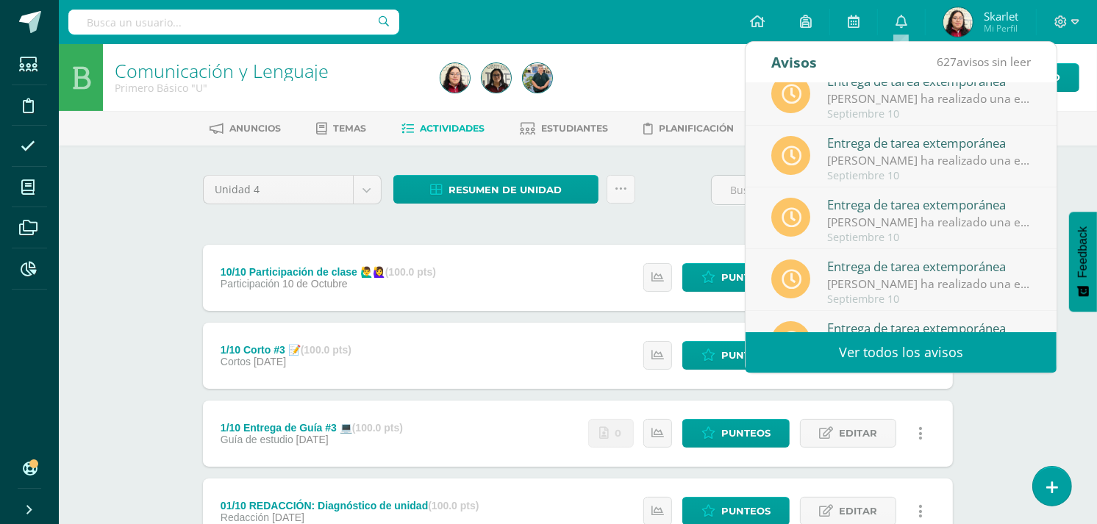
scroll to position [245, 0]
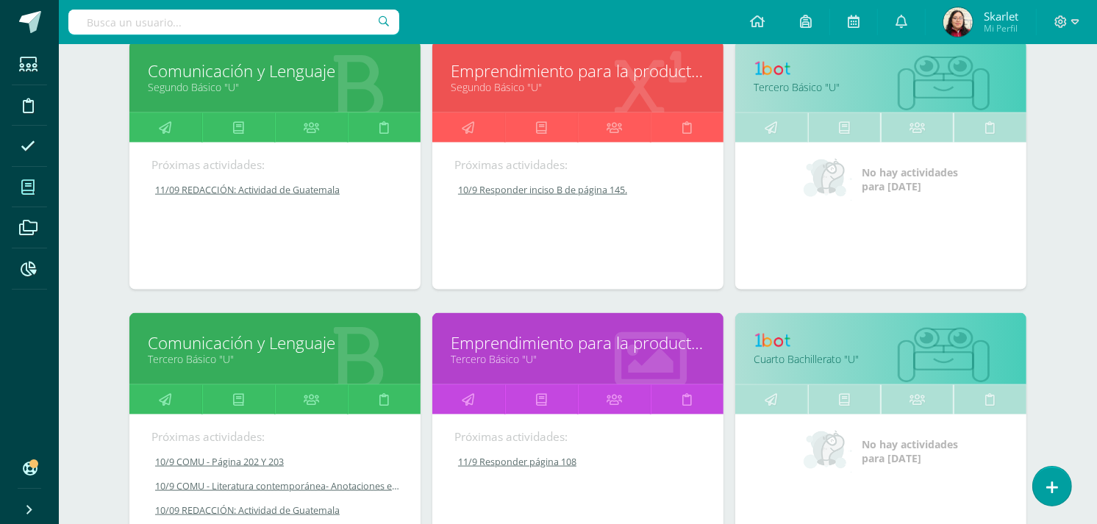
scroll to position [1594, 0]
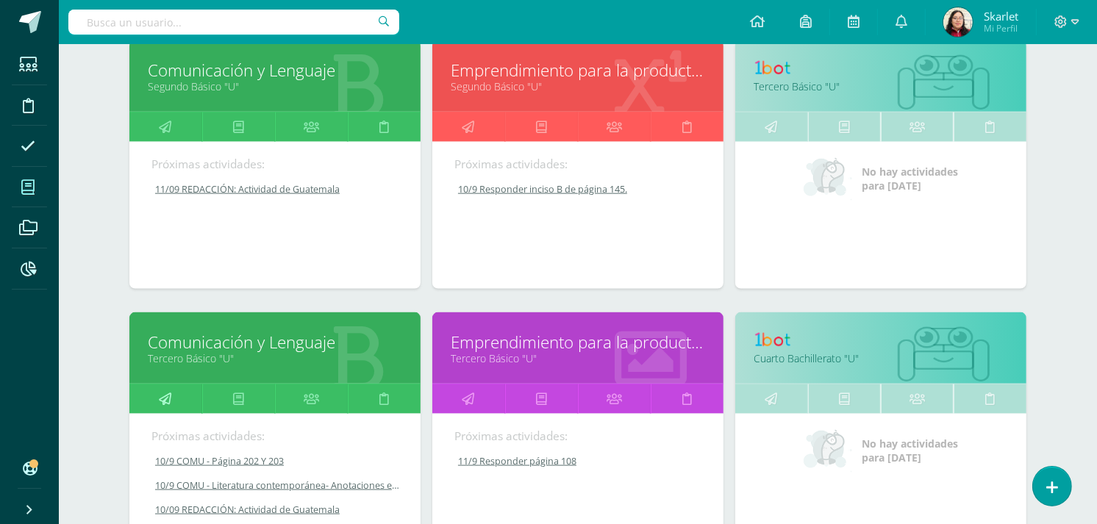
click at [160, 397] on icon at bounding box center [166, 399] width 13 height 29
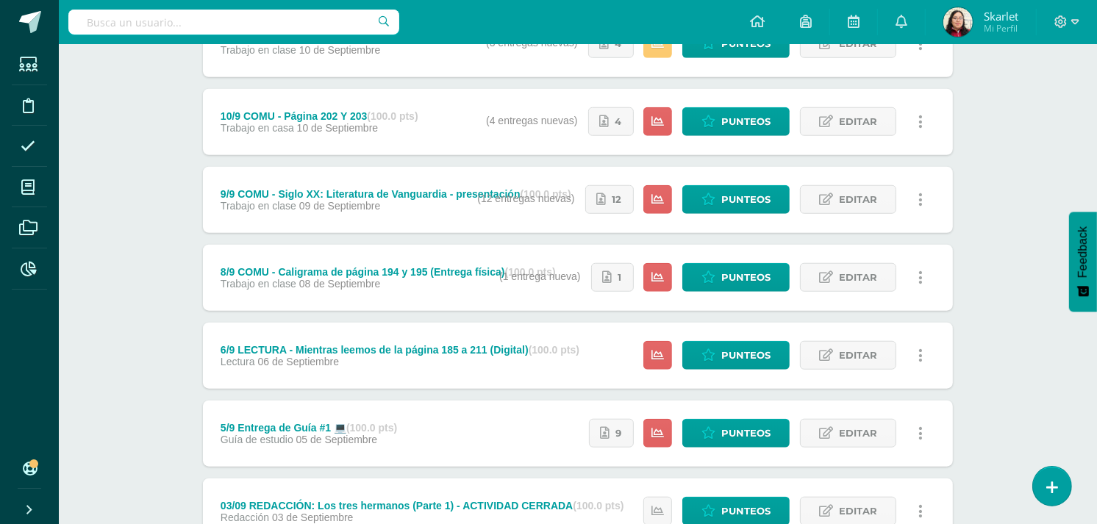
scroll to position [1091, 0]
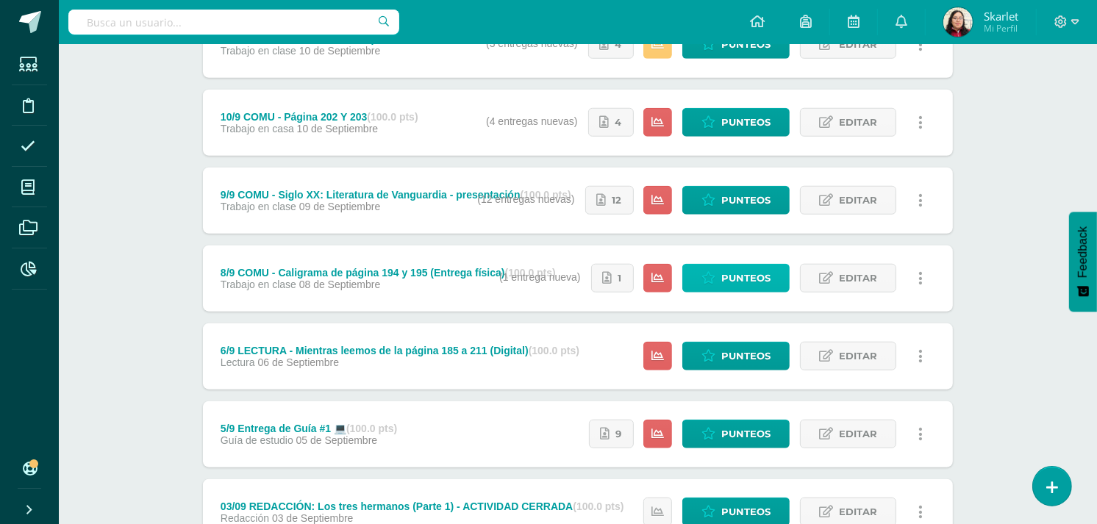
click at [722, 270] on link "Punteos" at bounding box center [736, 278] width 107 height 29
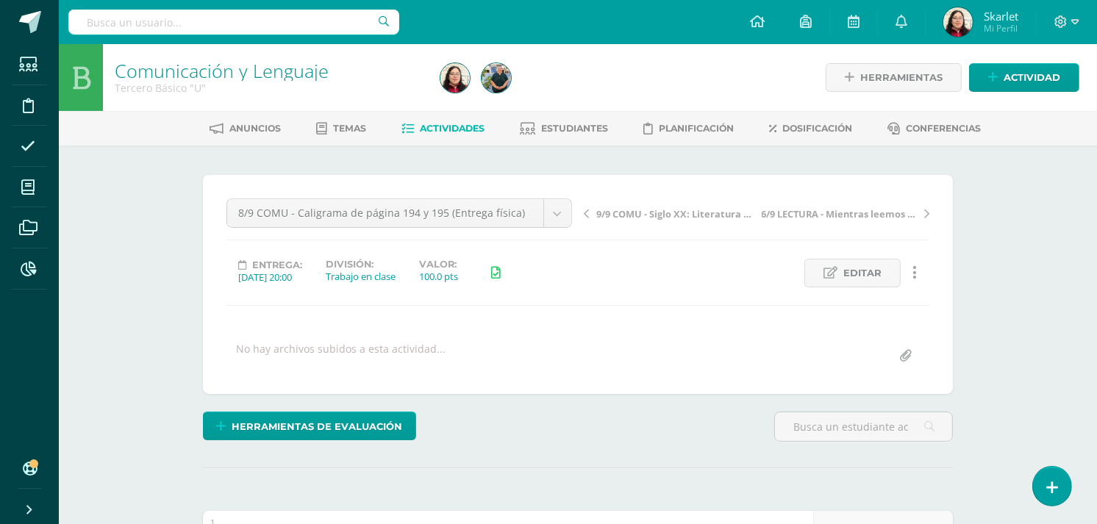
scroll to position [1, 0]
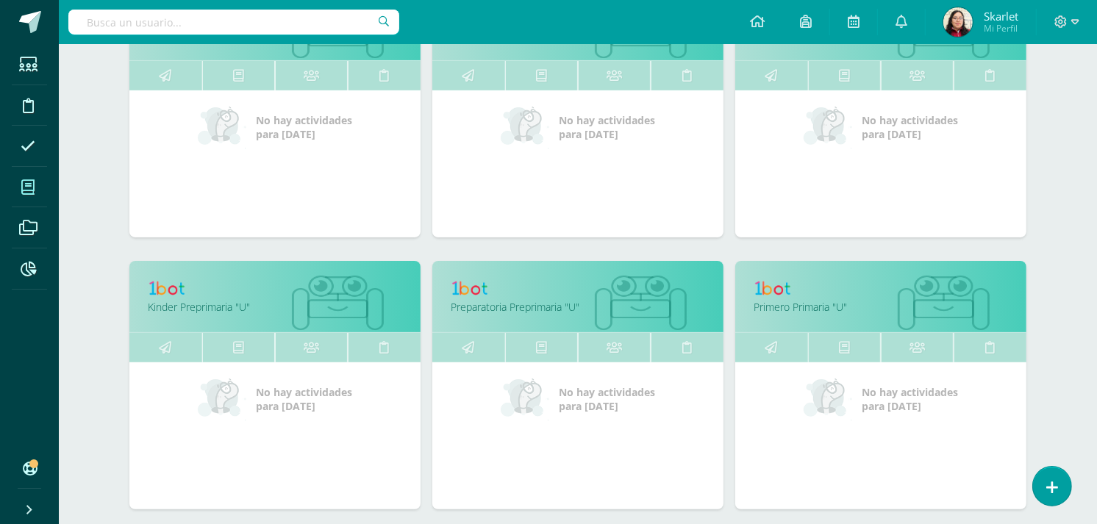
scroll to position [285, 0]
